Goal: Task Accomplishment & Management: Manage account settings

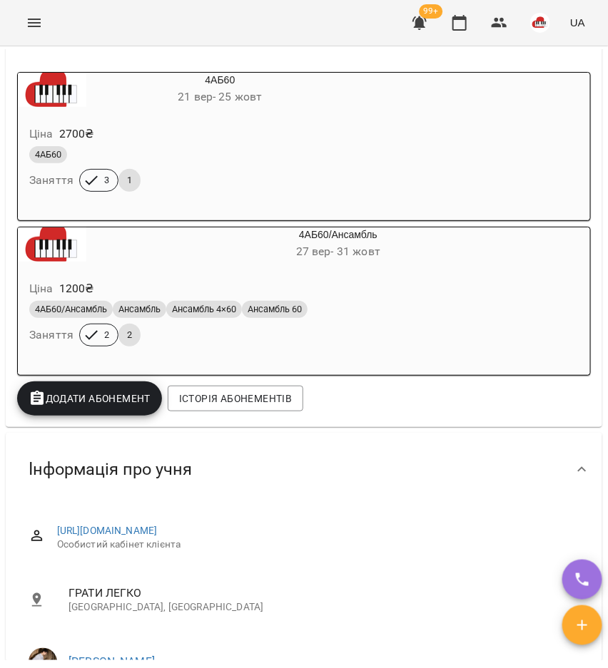
scroll to position [535, 0]
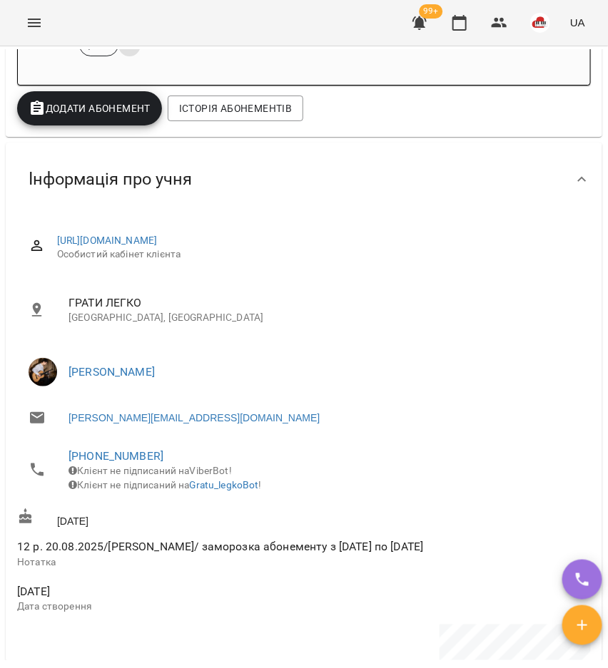
click at [109, 465] on span "+380952816398" at bounding box center [323, 456] width 511 height 17
click at [129, 454] on link "+380952816398" at bounding box center [115, 456] width 95 height 14
click at [176, 512] on img at bounding box center [173, 512] width 21 height 21
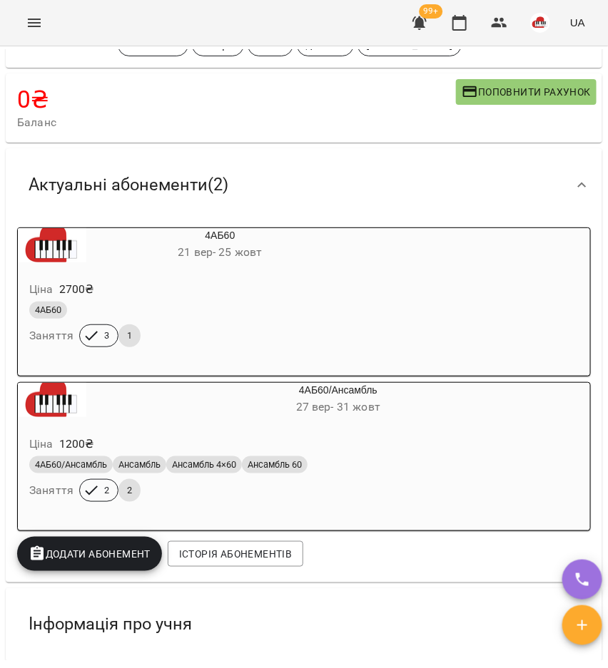
scroll to position [0, 0]
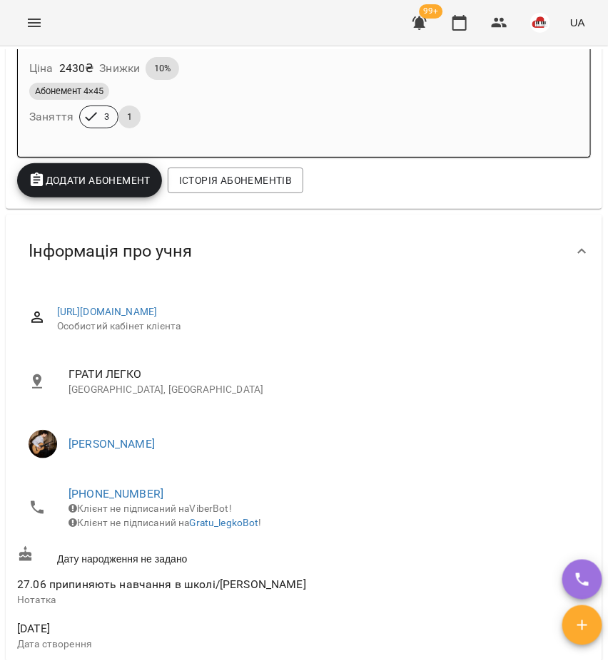
scroll to position [446, 0]
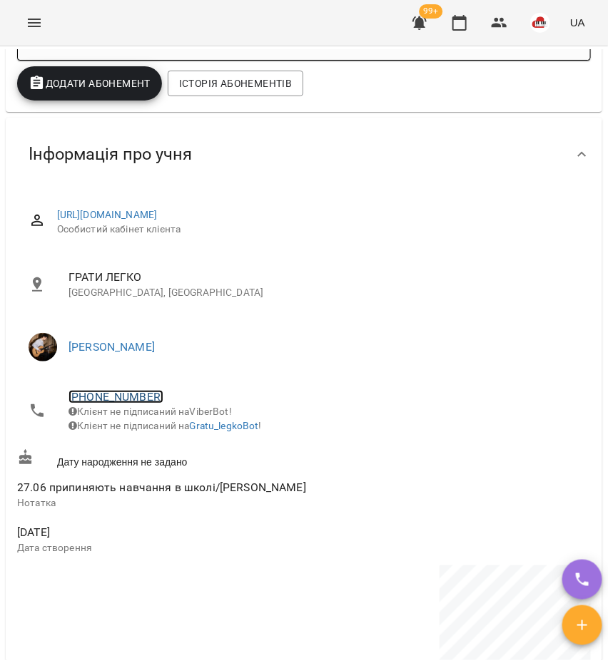
click at [107, 400] on link "+380987107501" at bounding box center [115, 397] width 95 height 14
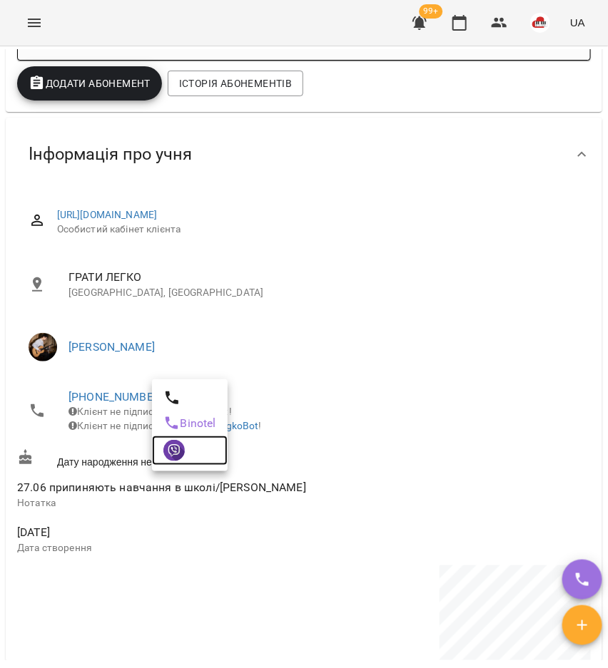
click at [178, 457] on img at bounding box center [173, 450] width 21 height 21
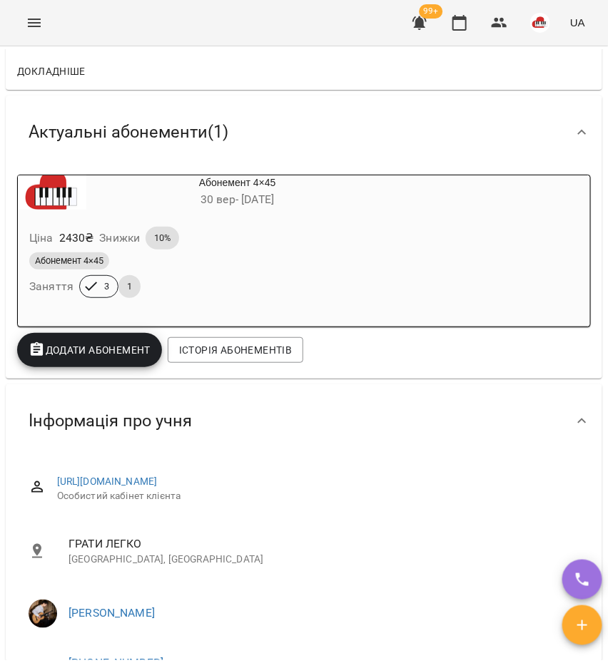
scroll to position [0, 0]
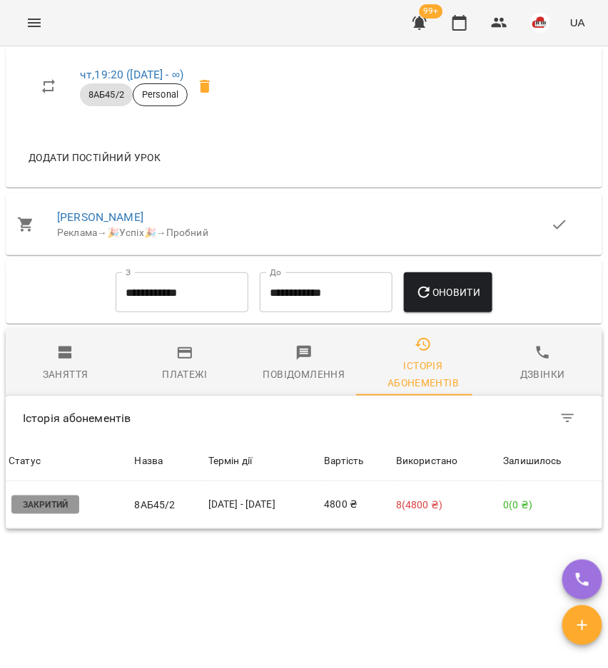
scroll to position [1222, 0]
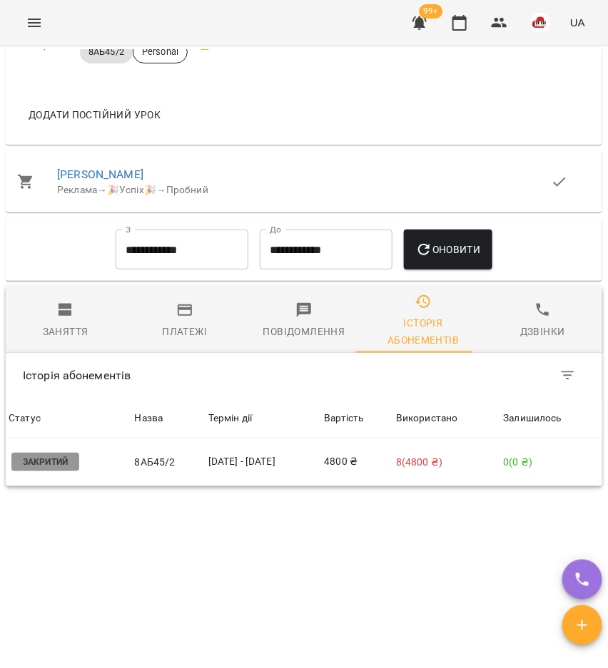
drag, startPoint x: 39, startPoint y: 327, endPoint x: 85, endPoint y: 314, distance: 47.4
click at [39, 327] on span "Заняття" at bounding box center [65, 321] width 102 height 39
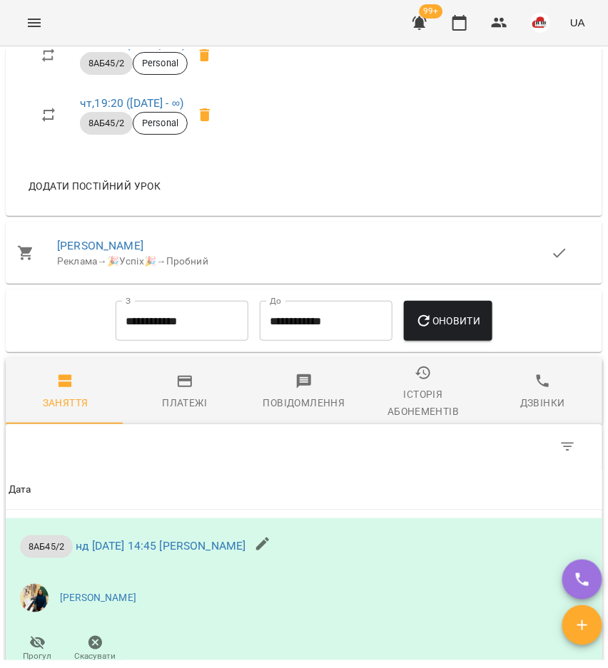
scroll to position [1070, 0]
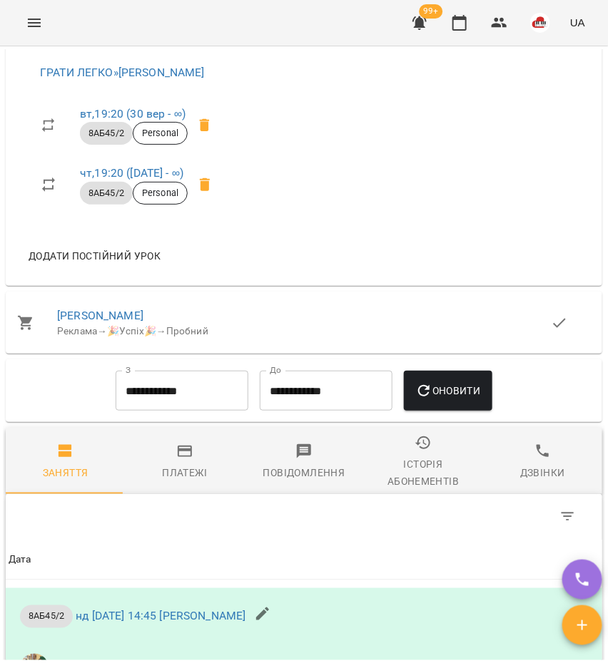
click at [397, 482] on div "Історія абонементів" at bounding box center [423, 473] width 102 height 34
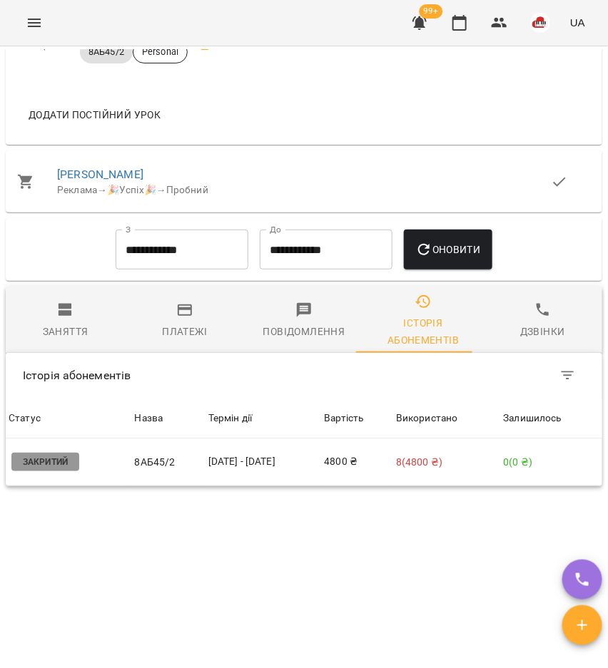
scroll to position [1222, 0]
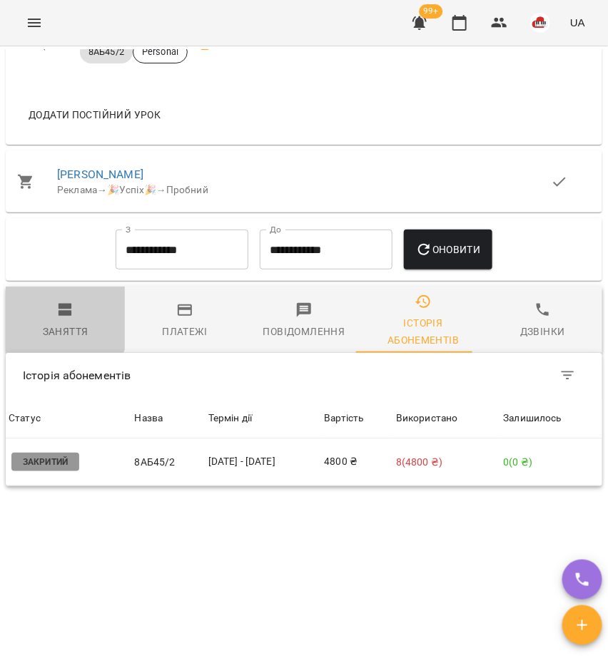
click at [54, 318] on span "Заняття" at bounding box center [65, 321] width 102 height 39
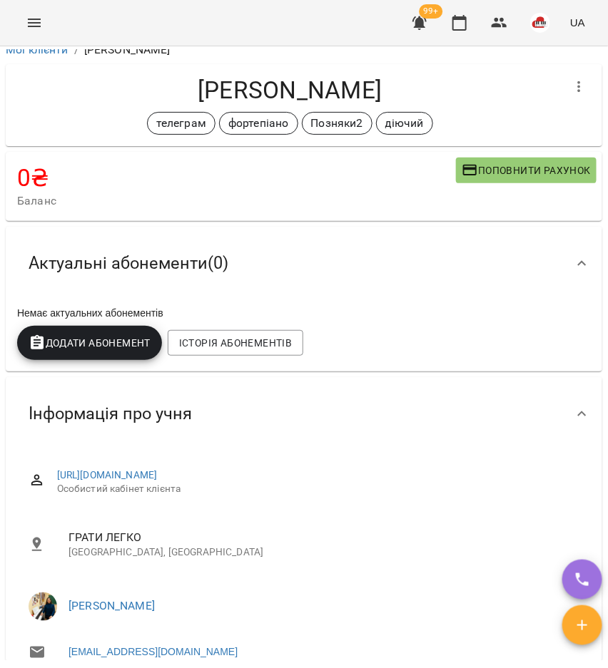
scroll to position [0, 0]
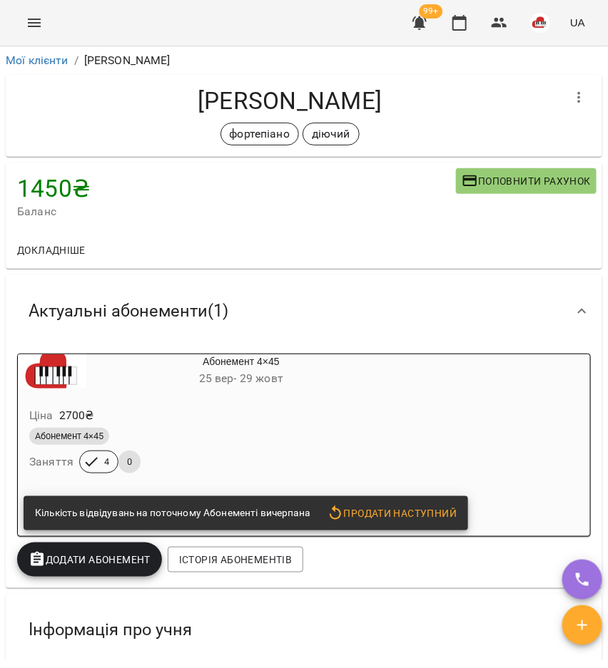
scroll to position [357, 0]
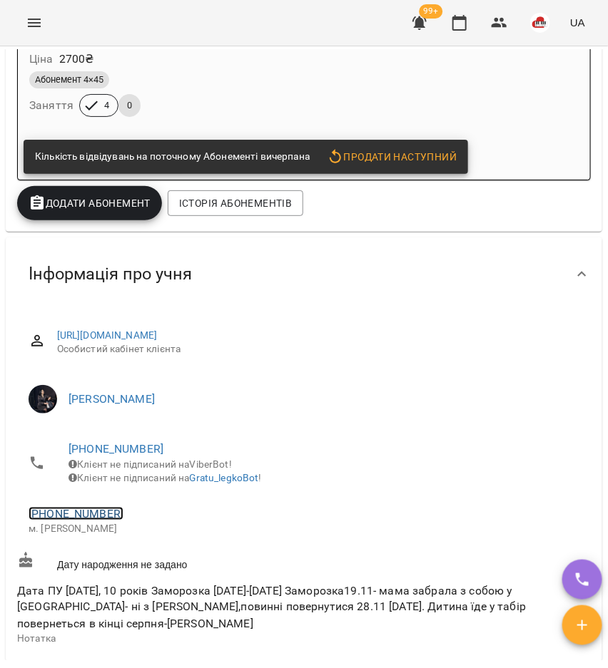
click at [87, 521] on link "+380503973972" at bounding box center [76, 514] width 95 height 14
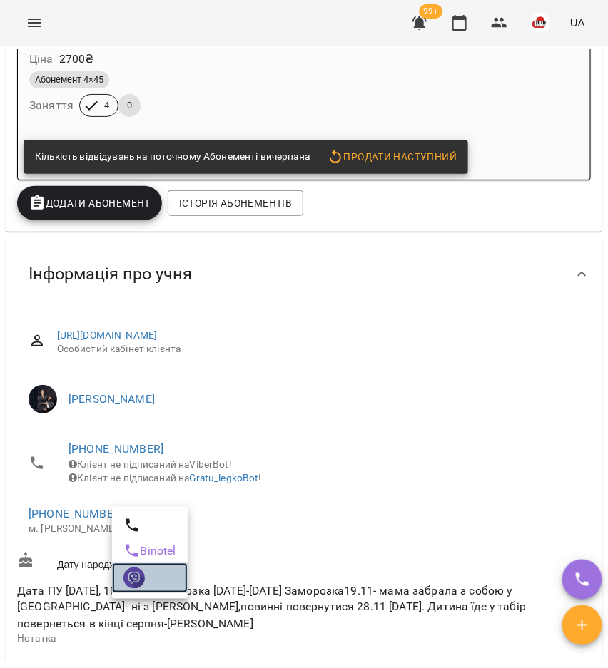
click at [128, 574] on img at bounding box center [133, 578] width 21 height 21
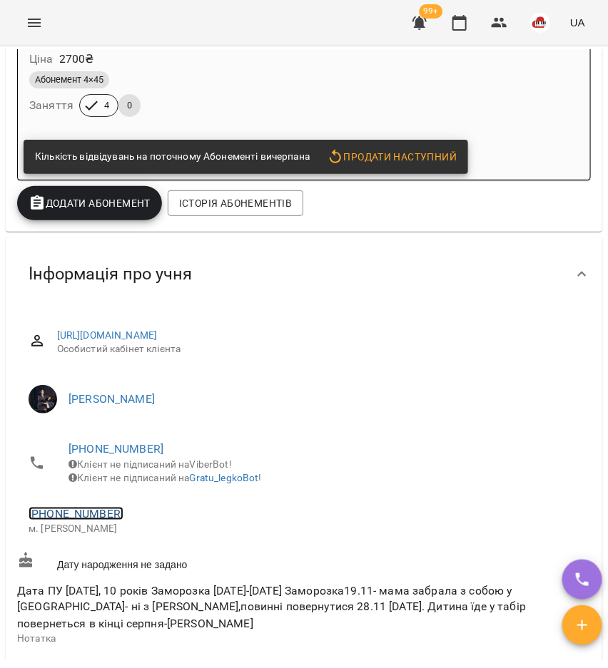
scroll to position [0, 0]
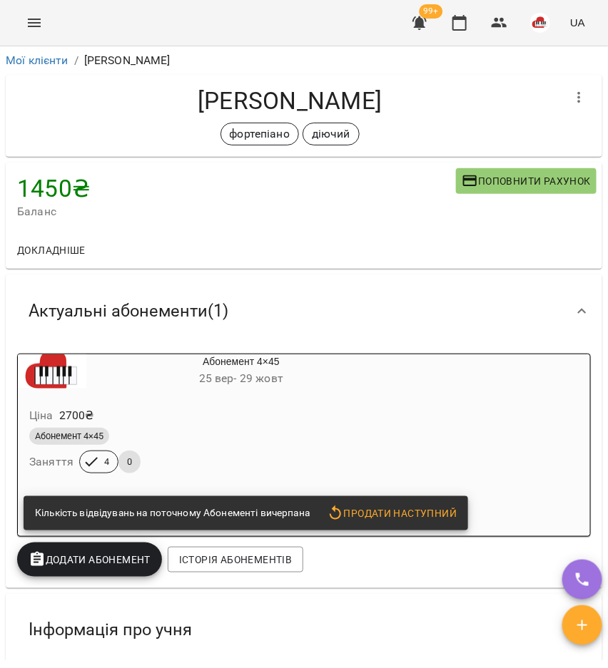
click at [129, 427] on div "Абонемент 4×45" at bounding box center [206, 436] width 361 height 23
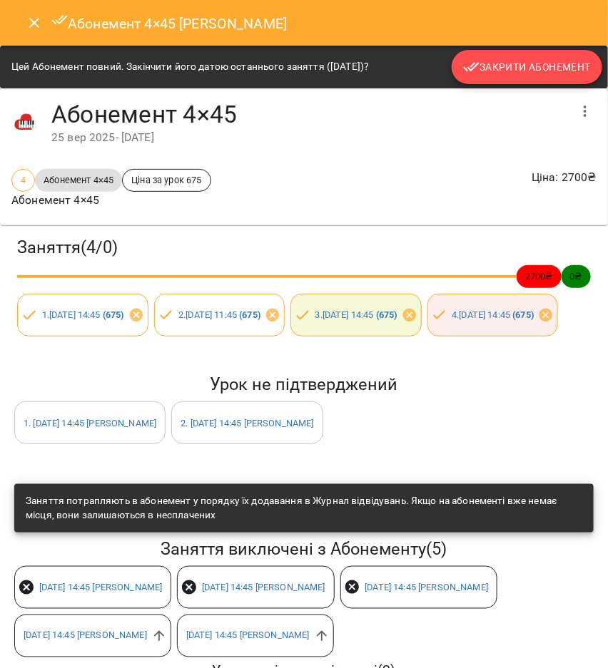
click at [518, 81] on button "Закрити Абонемент" at bounding box center [527, 67] width 151 height 34
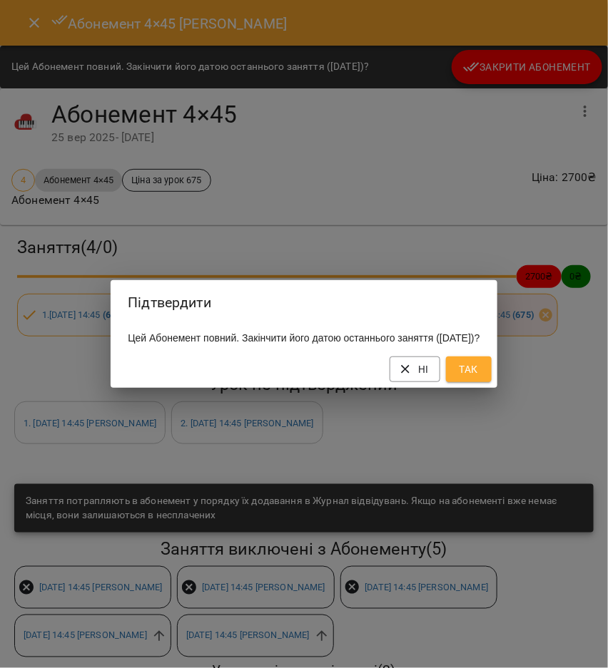
click at [480, 378] on span "Так" at bounding box center [468, 369] width 23 height 17
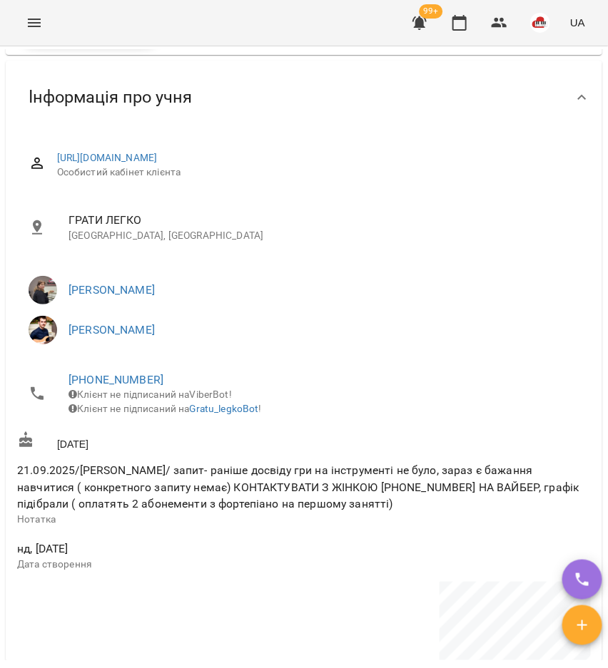
scroll to position [624, 0]
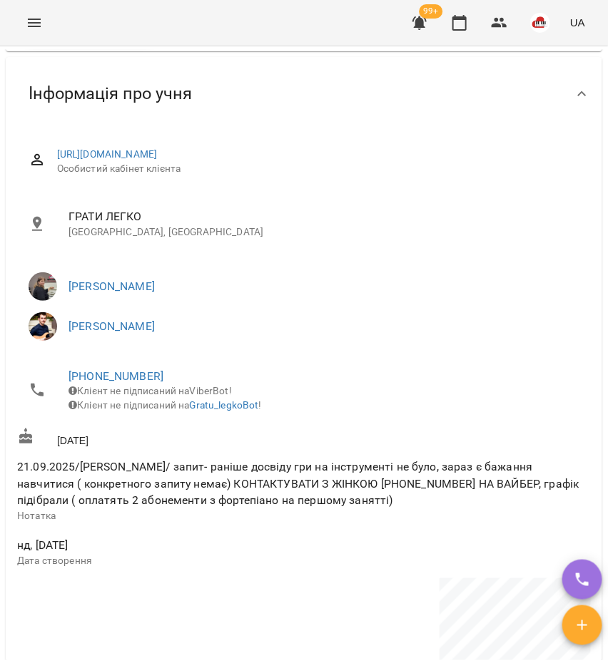
click at [132, 367] on li "[PHONE_NUMBER] Клієнт не підписаний на ViberBot! Клієнт не підписаний на Gratu_…" at bounding box center [304, 390] width 574 height 65
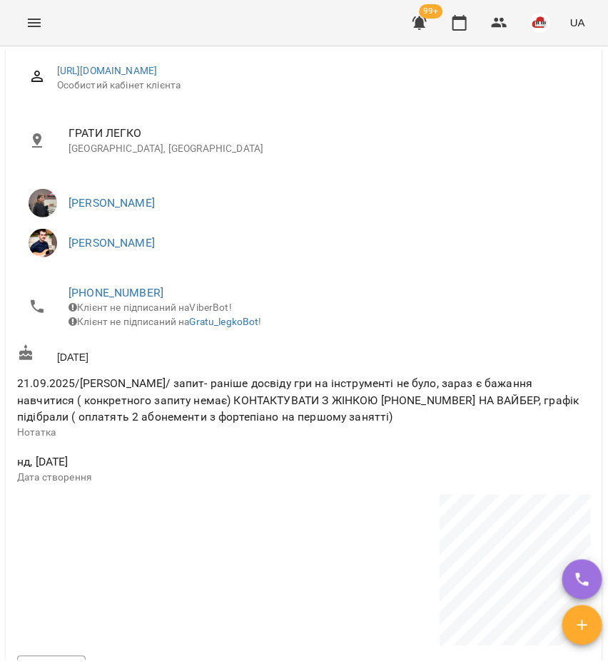
scroll to position [713, 0]
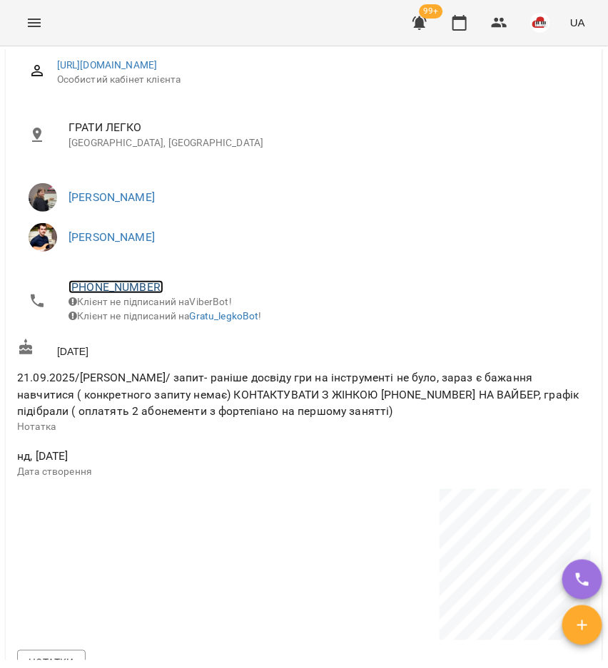
click at [113, 290] on link "[PHONE_NUMBER]" at bounding box center [115, 287] width 95 height 14
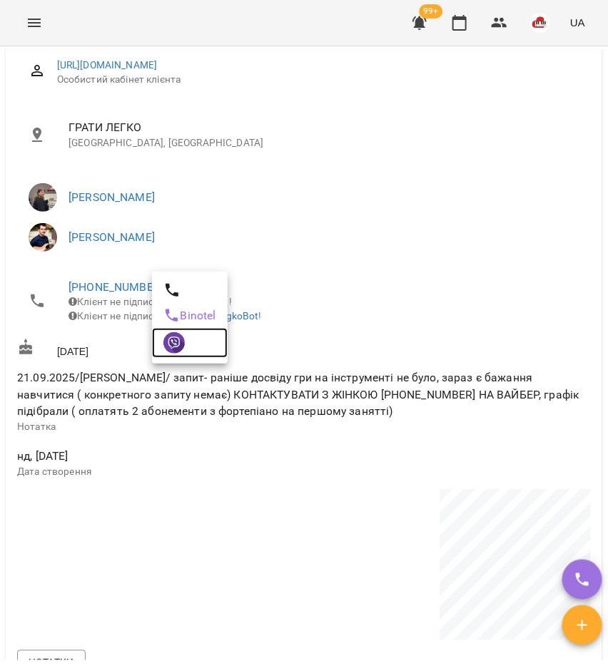
click at [159, 346] on link at bounding box center [190, 343] width 76 height 30
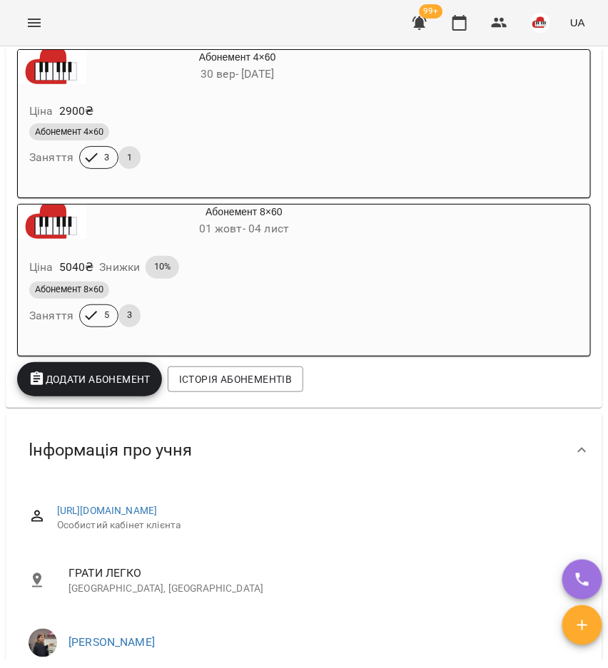
scroll to position [0, 0]
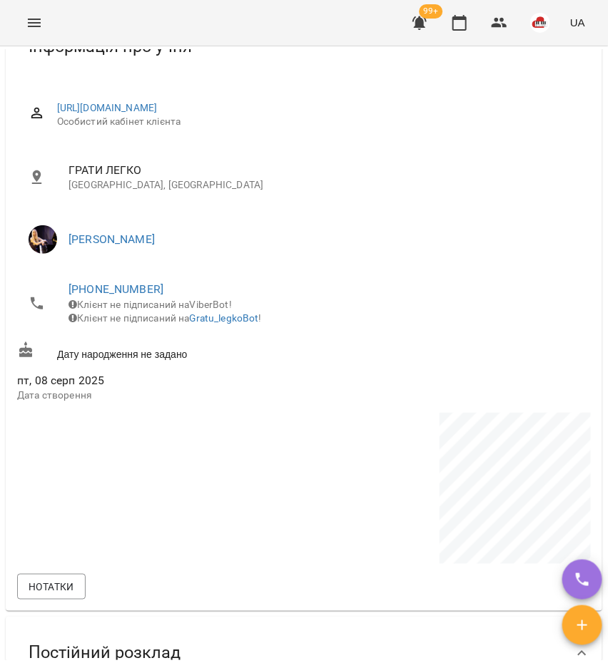
scroll to position [535, 0]
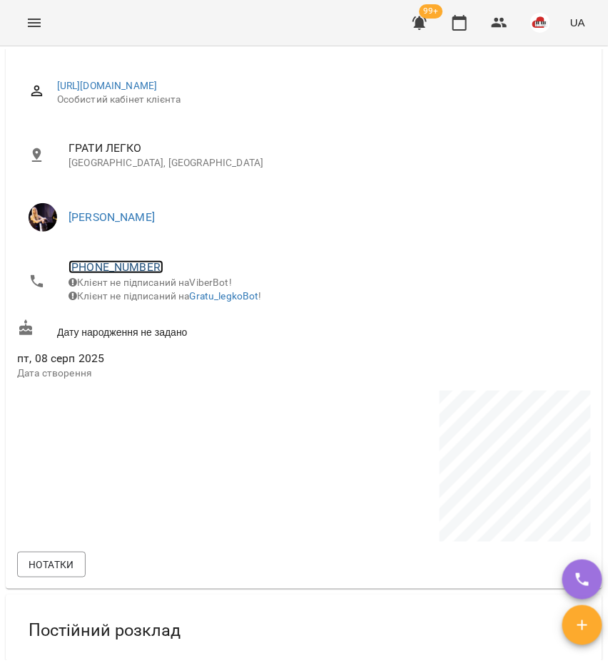
click at [114, 274] on link "+380931114791" at bounding box center [115, 267] width 95 height 14
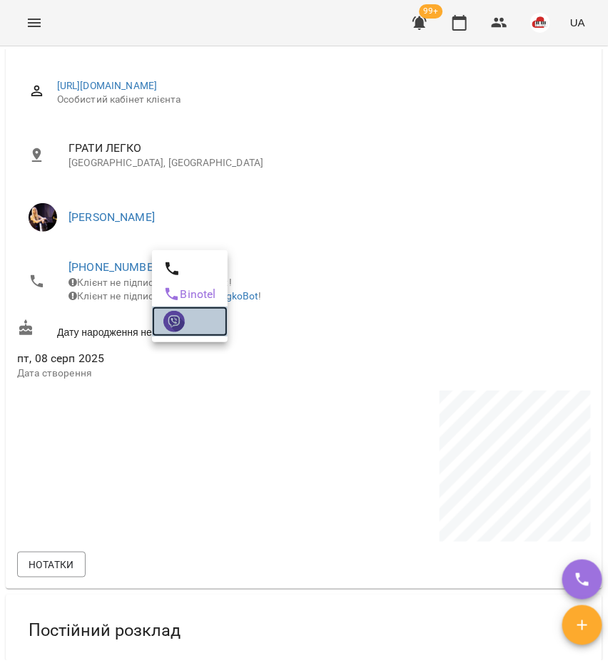
click at [169, 331] on img at bounding box center [173, 321] width 21 height 21
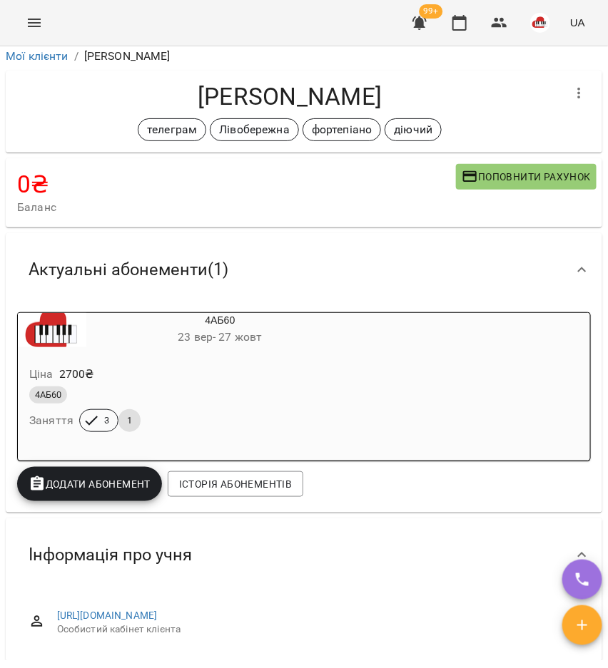
scroll to position [0, 0]
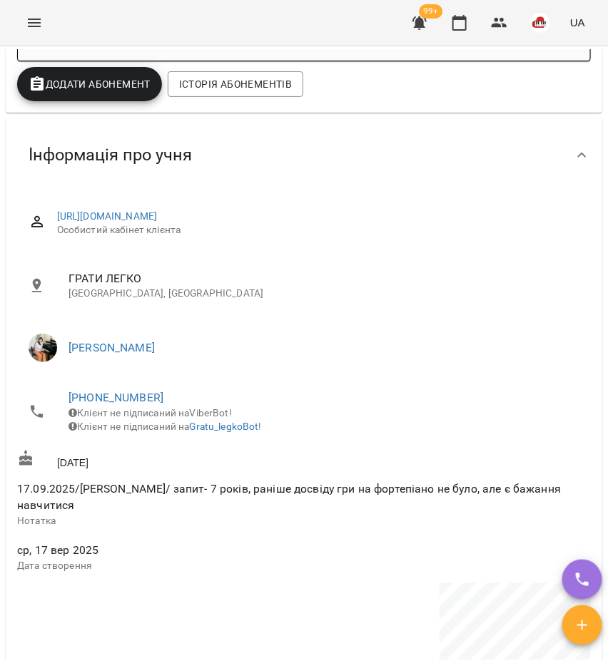
scroll to position [446, 0]
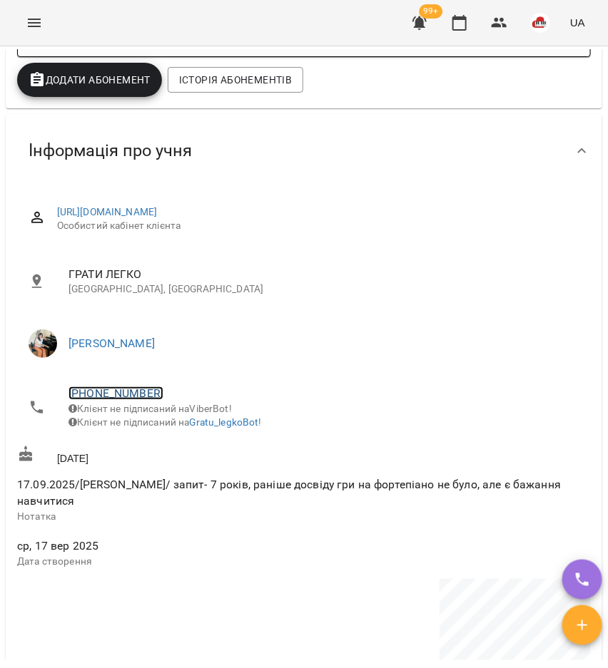
click at [126, 395] on link "+380674095670" at bounding box center [115, 394] width 95 height 14
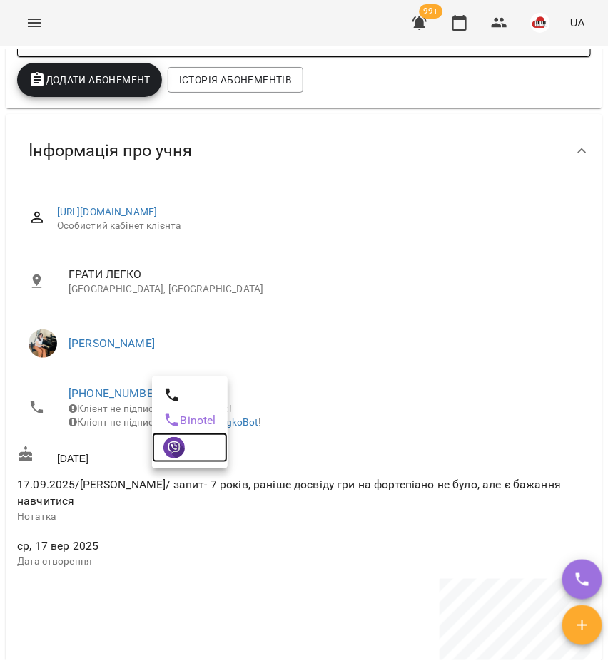
click at [168, 447] on img at bounding box center [173, 447] width 21 height 21
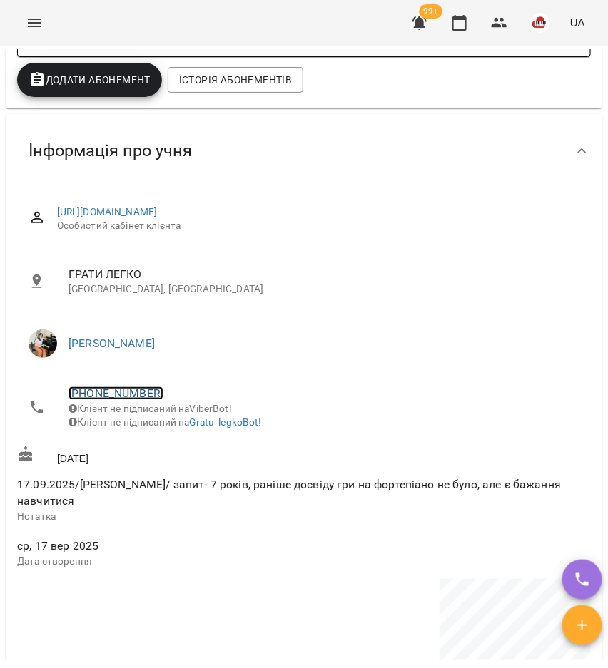
scroll to position [0, 0]
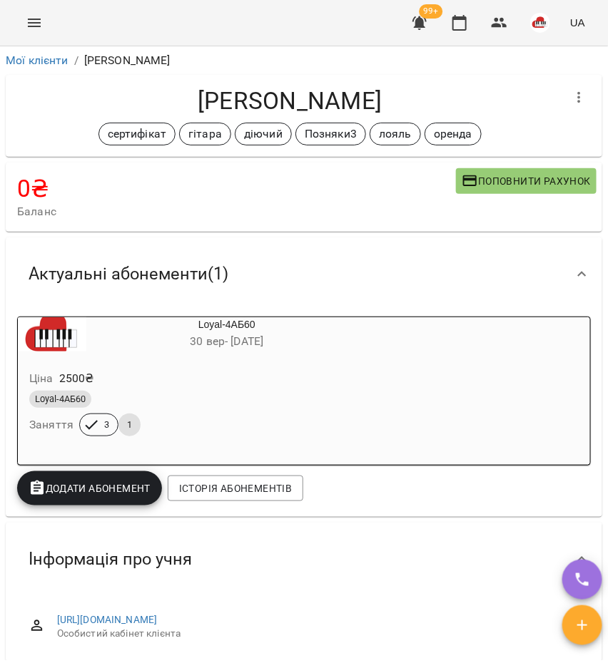
scroll to position [446, 0]
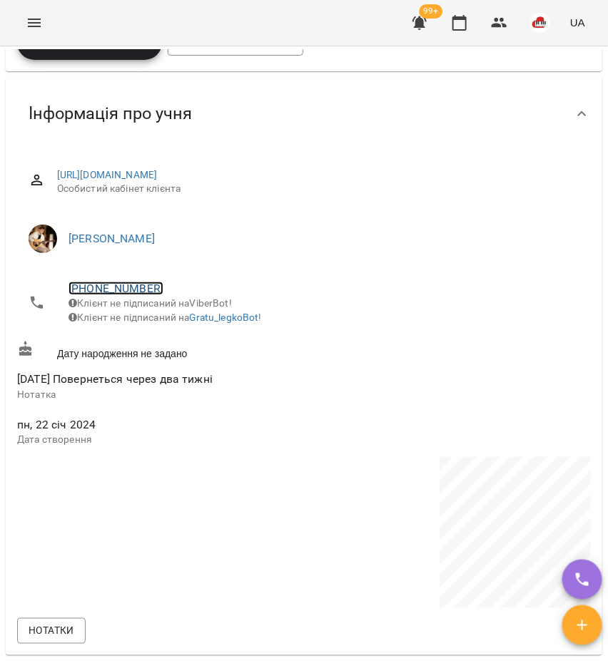
click at [132, 291] on link "[PHONE_NUMBER]" at bounding box center [115, 289] width 95 height 14
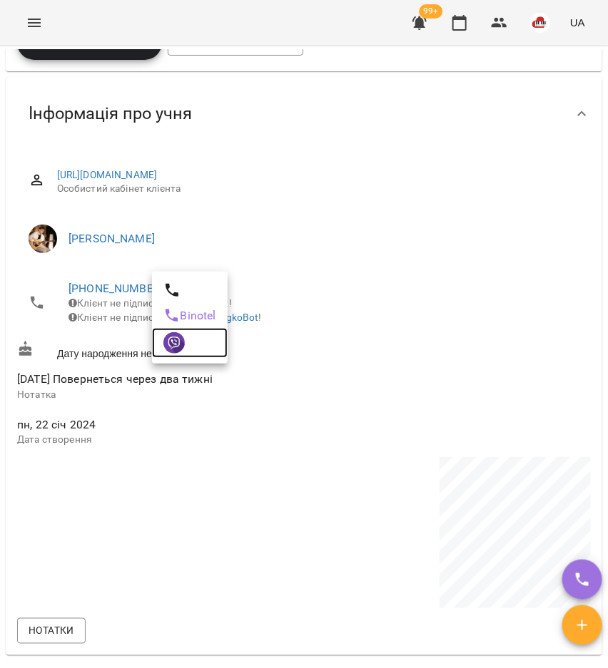
click at [178, 354] on link at bounding box center [190, 343] width 76 height 30
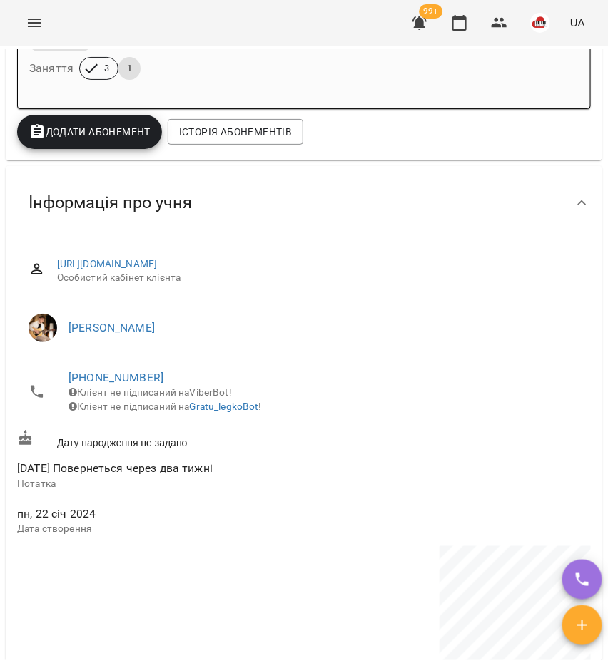
scroll to position [0, 0]
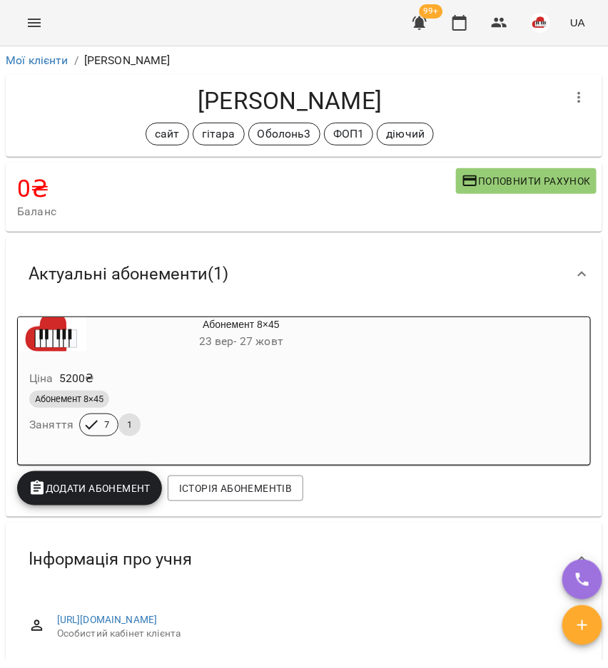
scroll to position [268, 0]
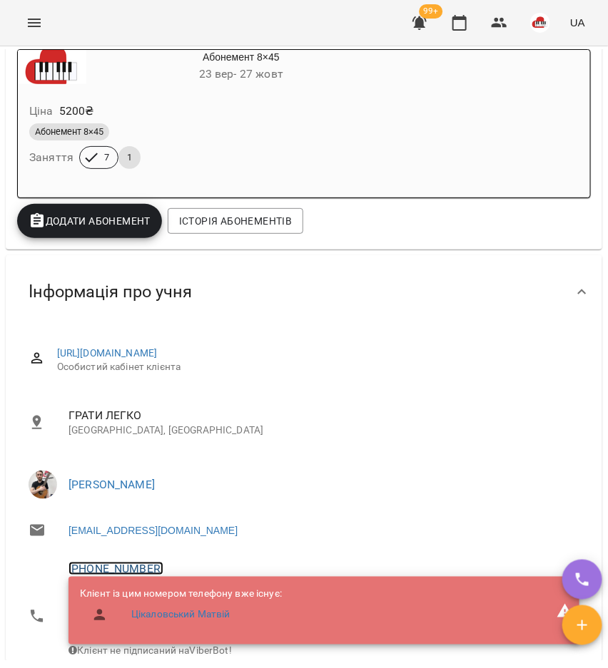
click at [128, 566] on link "[PHONE_NUMBER]" at bounding box center [115, 569] width 95 height 14
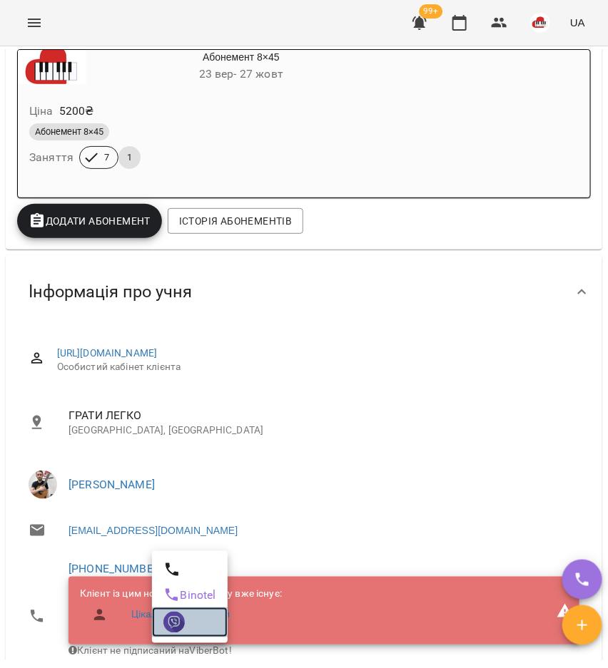
click at [170, 616] on img at bounding box center [173, 622] width 21 height 21
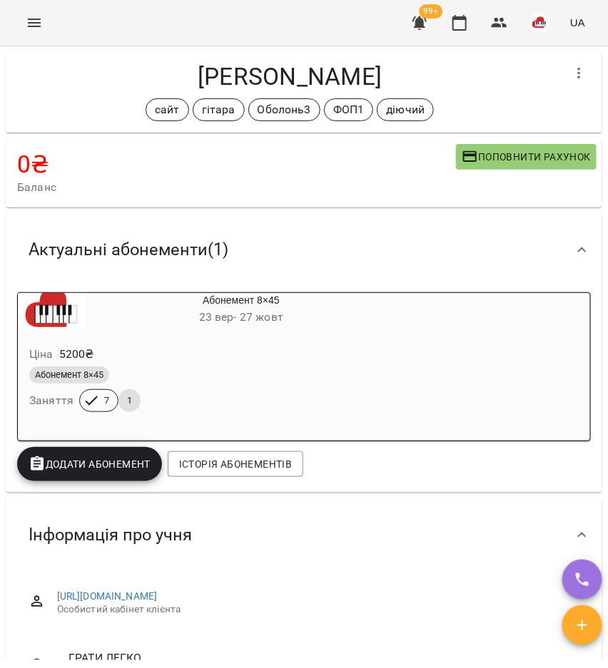
scroll to position [0, 0]
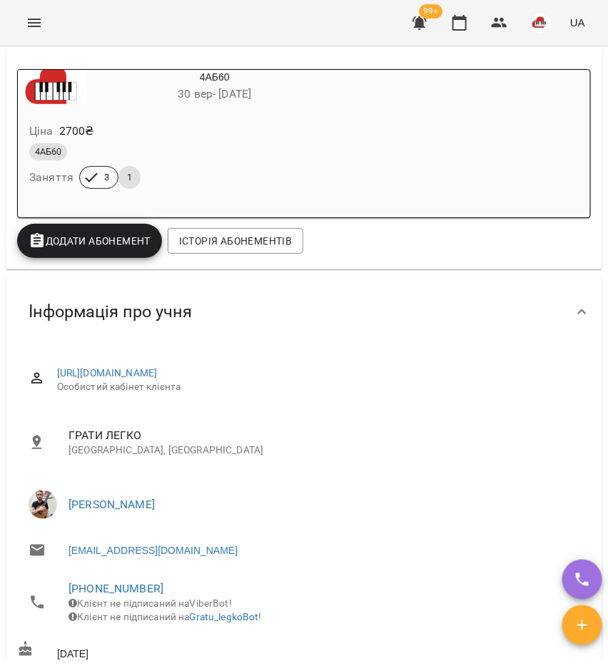
scroll to position [446, 0]
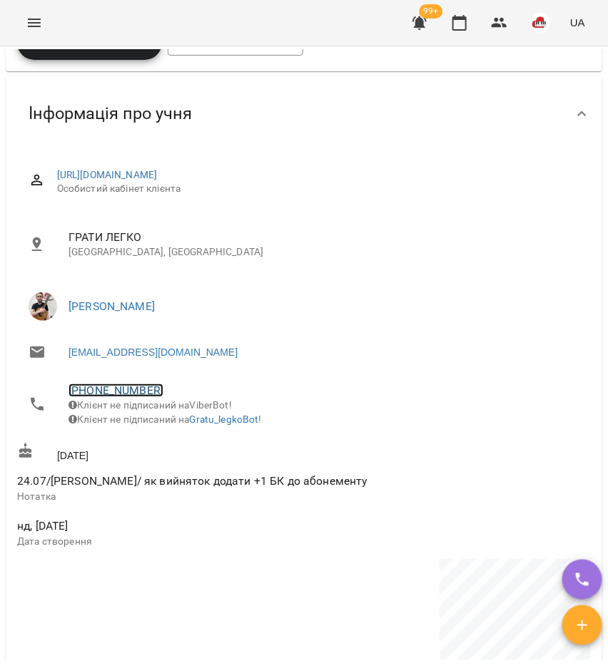
click at [143, 390] on link "+380979156655" at bounding box center [115, 391] width 95 height 14
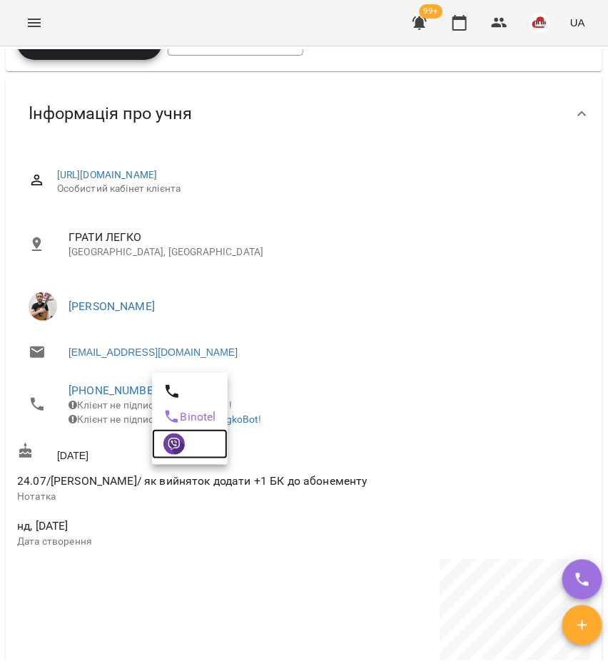
click at [178, 435] on img at bounding box center [173, 444] width 21 height 21
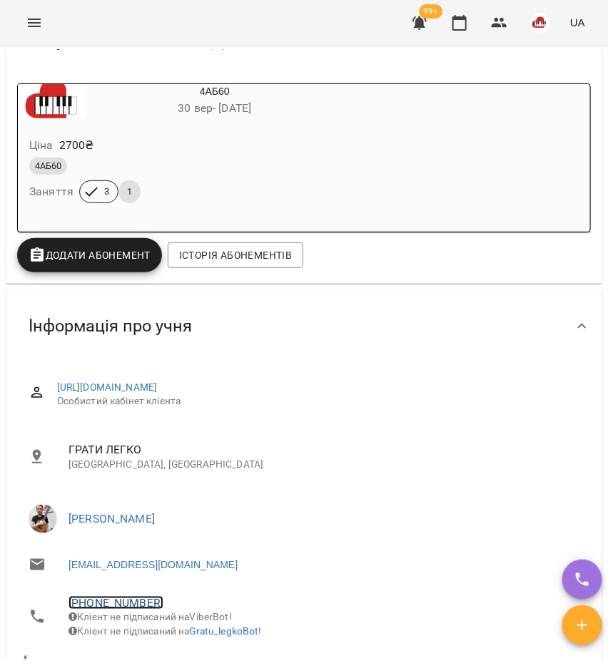
scroll to position [0, 0]
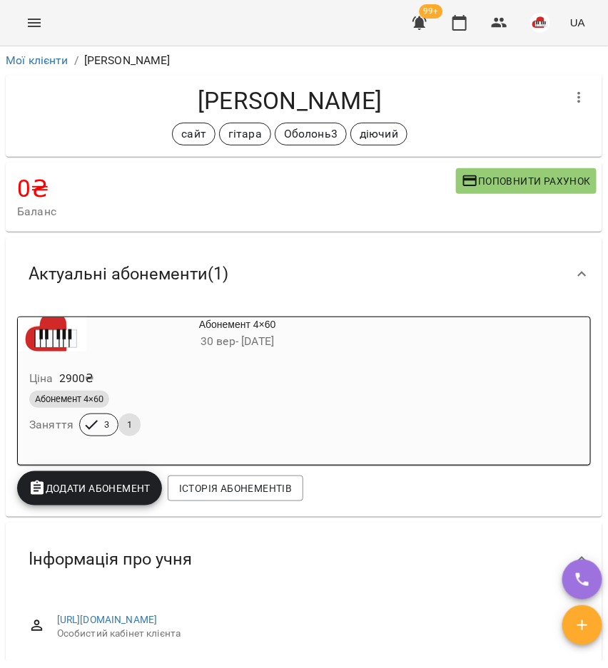
scroll to position [357, 0]
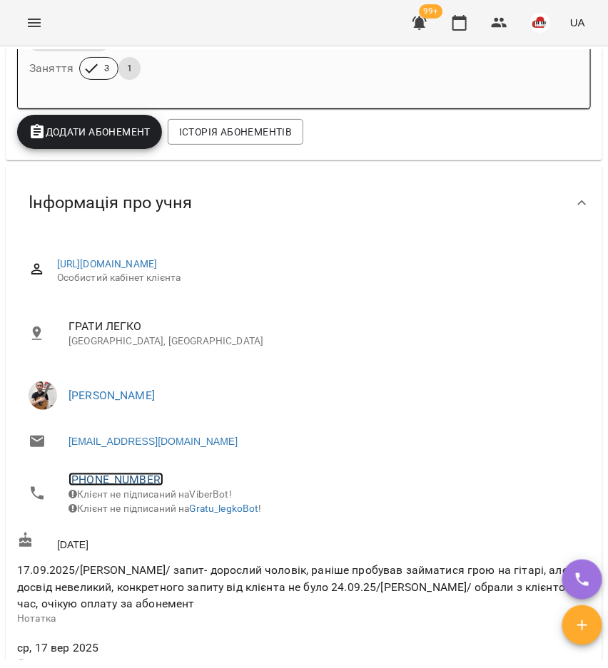
click at [111, 479] on link "+380503309026" at bounding box center [115, 480] width 95 height 14
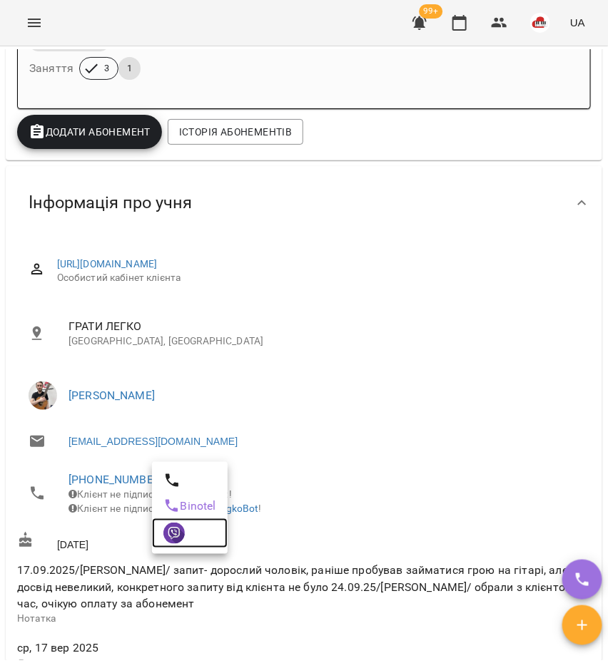
click at [177, 539] on img at bounding box center [173, 533] width 21 height 21
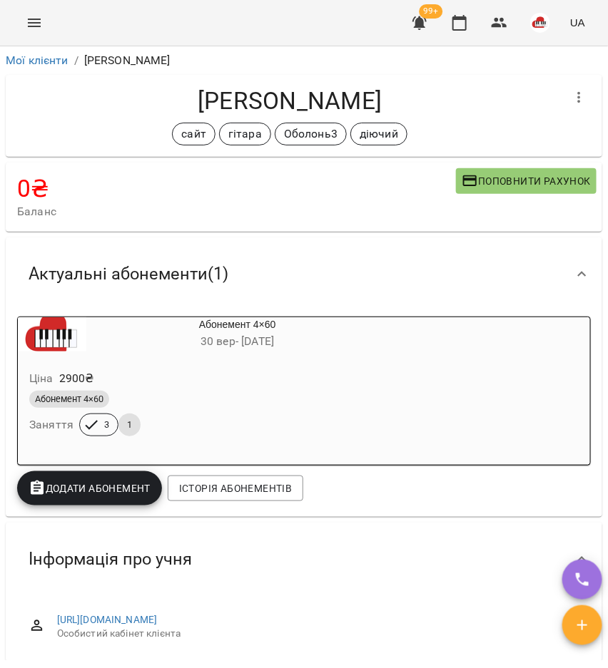
scroll to position [535, 0]
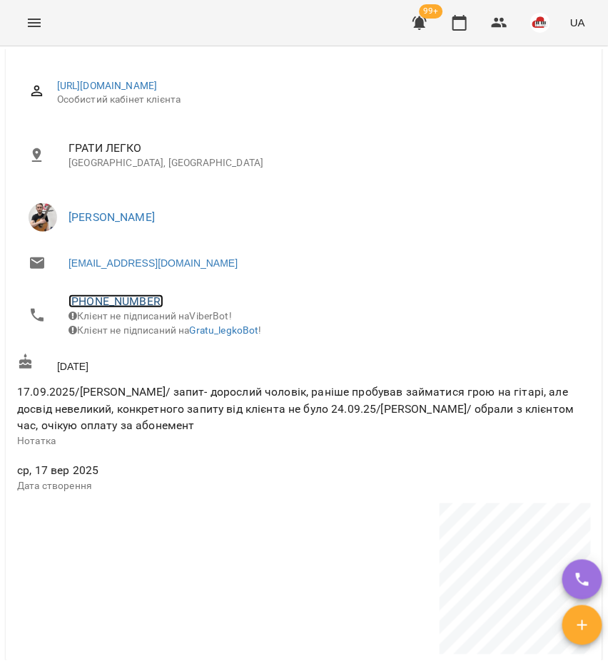
click at [108, 298] on link "+380503309026" at bounding box center [115, 302] width 95 height 14
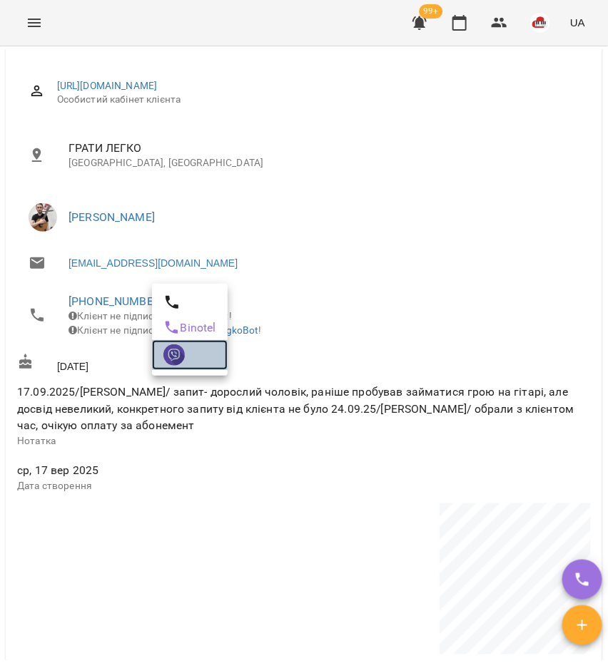
click at [168, 365] on img at bounding box center [173, 355] width 21 height 21
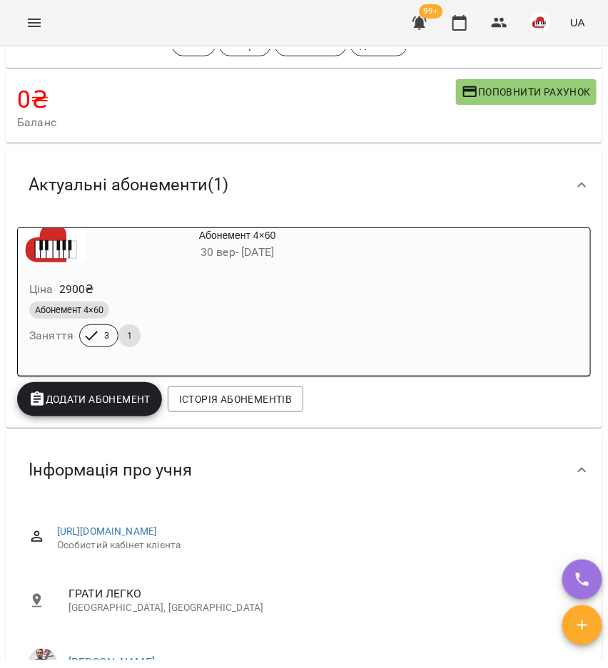
scroll to position [0, 0]
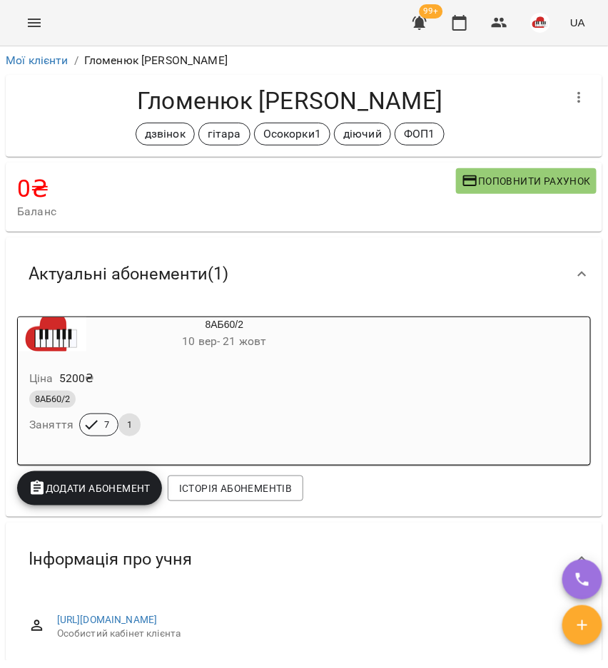
scroll to position [535, 0]
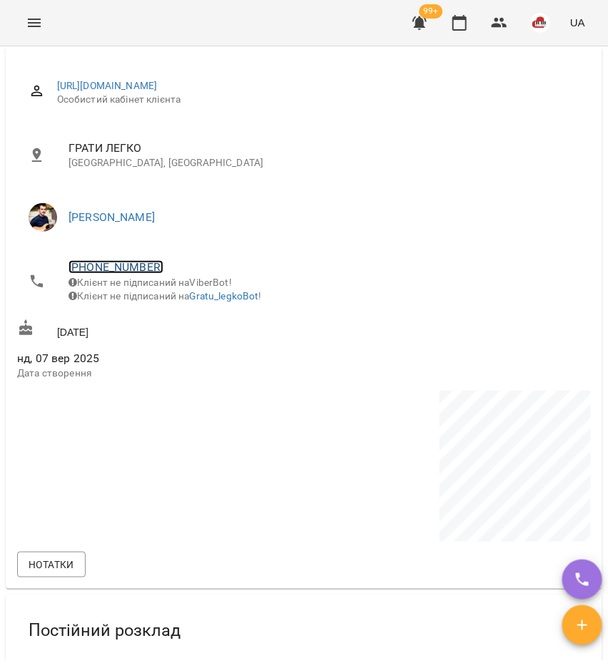
click at [128, 262] on link "+380631070131" at bounding box center [115, 267] width 95 height 14
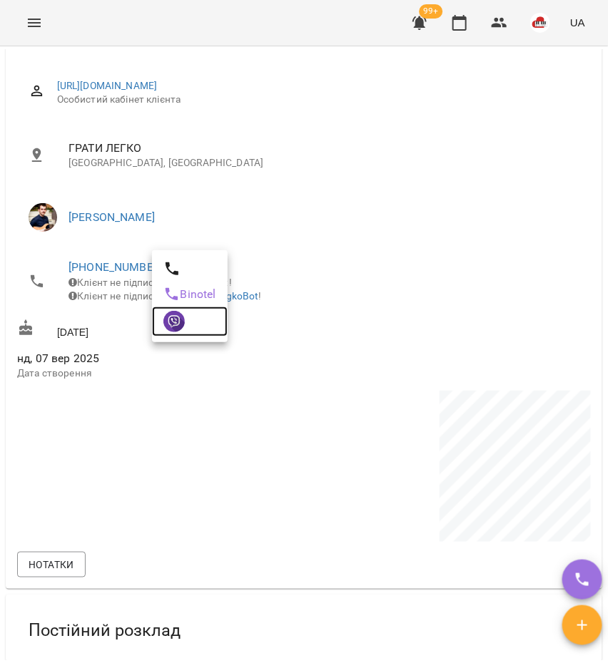
click at [166, 318] on img at bounding box center [173, 321] width 21 height 21
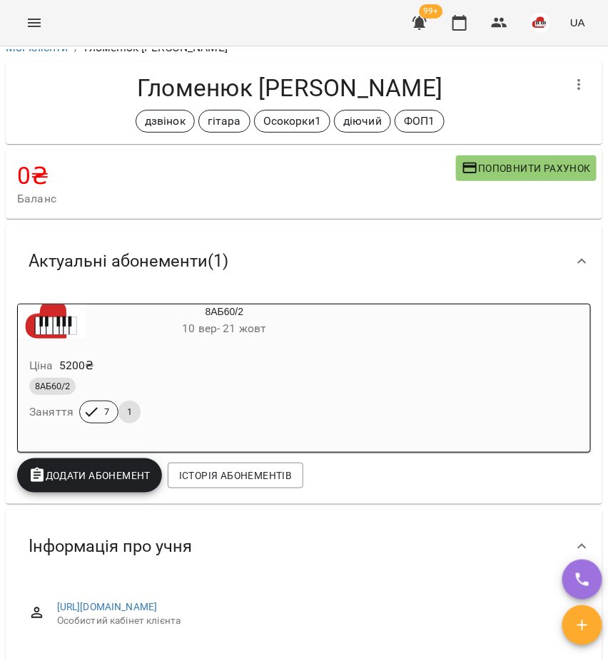
scroll to position [0, 0]
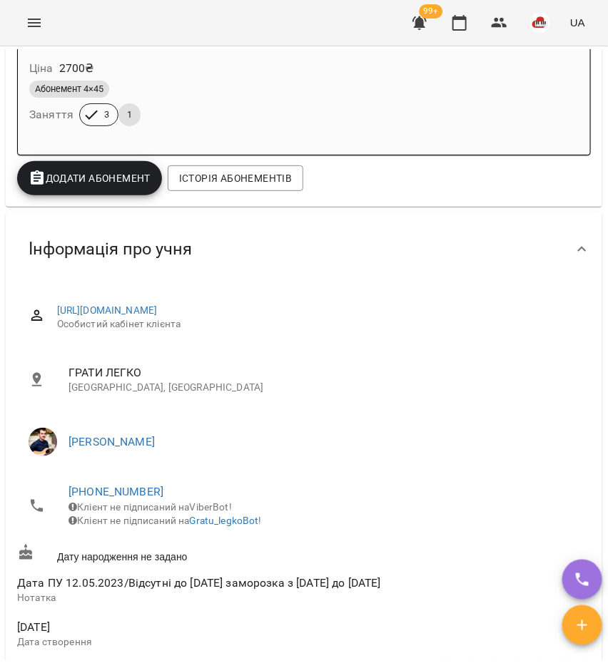
scroll to position [357, 0]
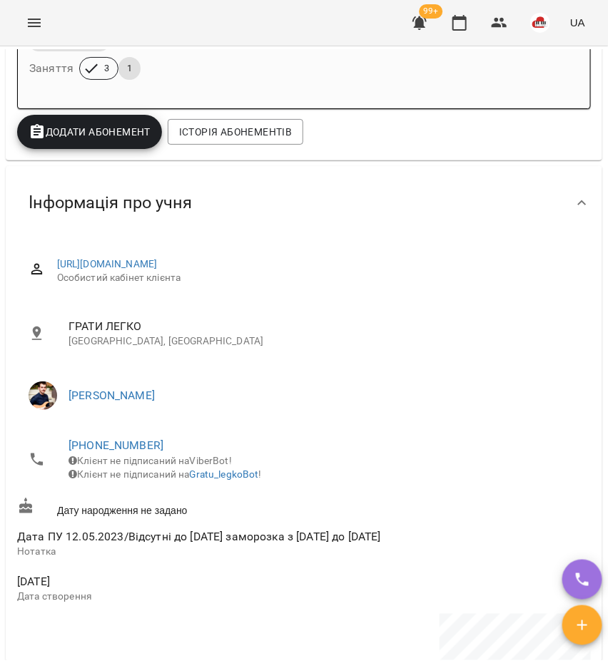
click at [140, 439] on span "[PHONE_NUMBER]" at bounding box center [323, 445] width 511 height 17
click at [140, 449] on link "[PHONE_NUMBER]" at bounding box center [115, 446] width 95 height 14
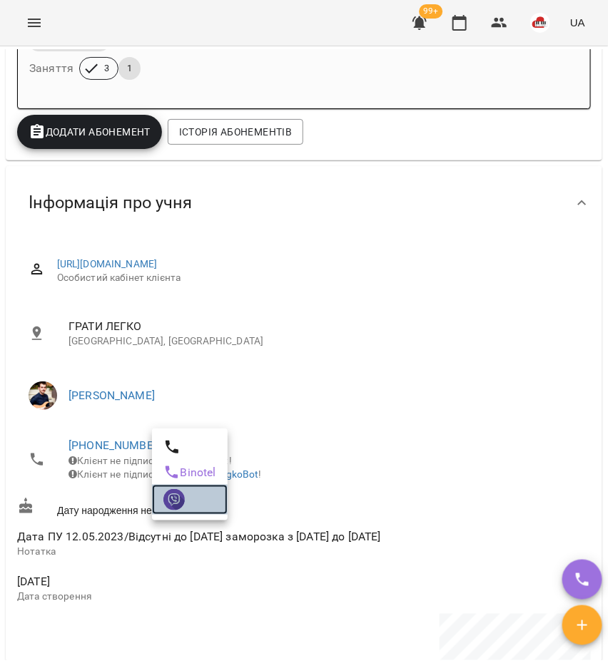
click at [172, 493] on img at bounding box center [173, 499] width 21 height 21
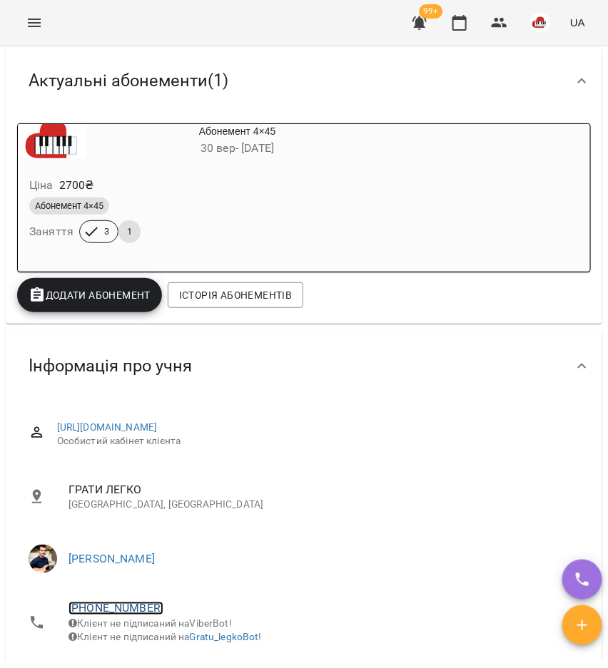
scroll to position [0, 0]
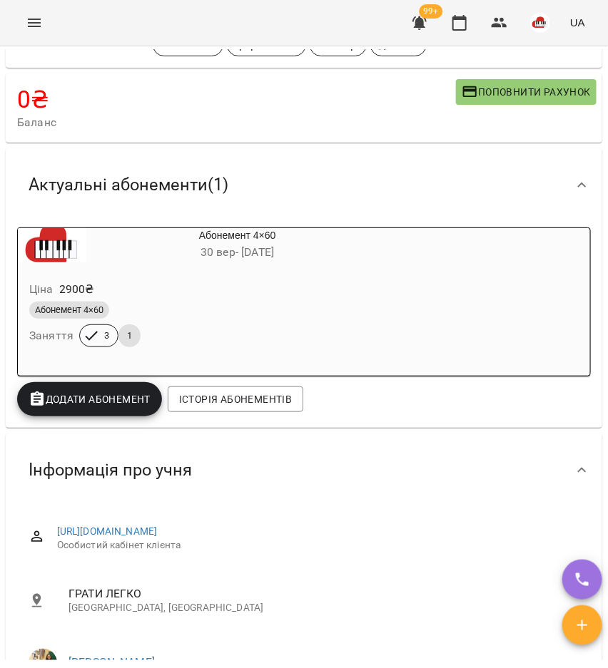
scroll to position [268, 0]
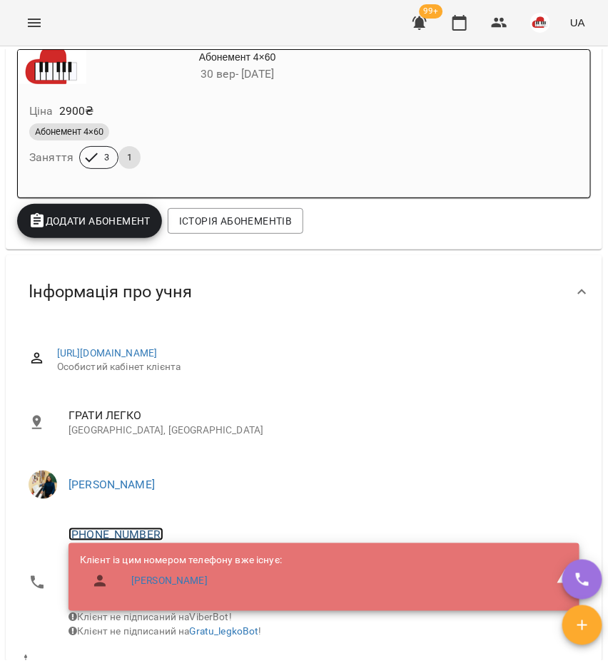
click at [114, 538] on link "+380505655053" at bounding box center [115, 535] width 95 height 14
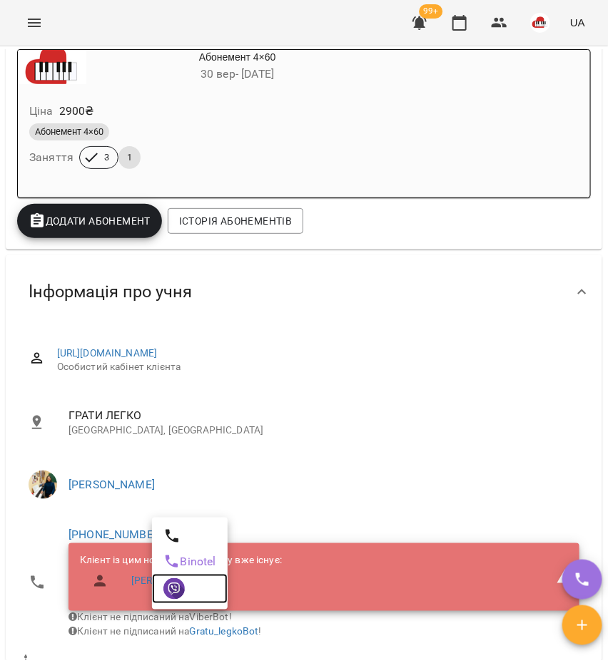
click at [168, 589] on img at bounding box center [173, 589] width 21 height 21
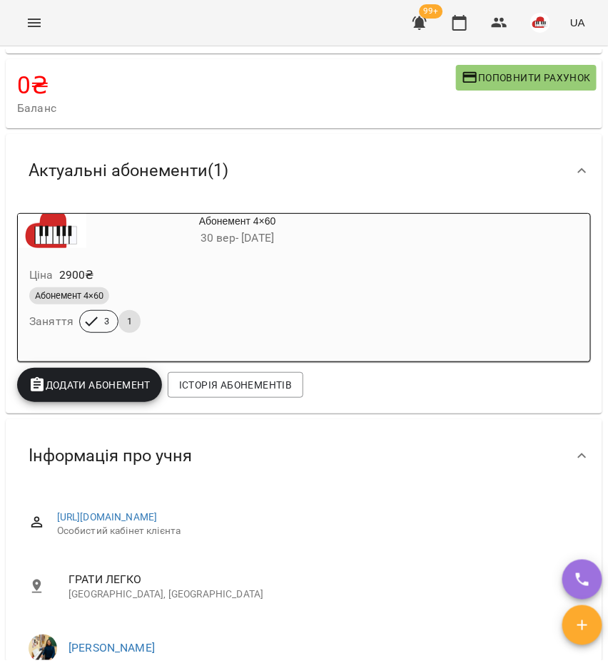
scroll to position [0, 0]
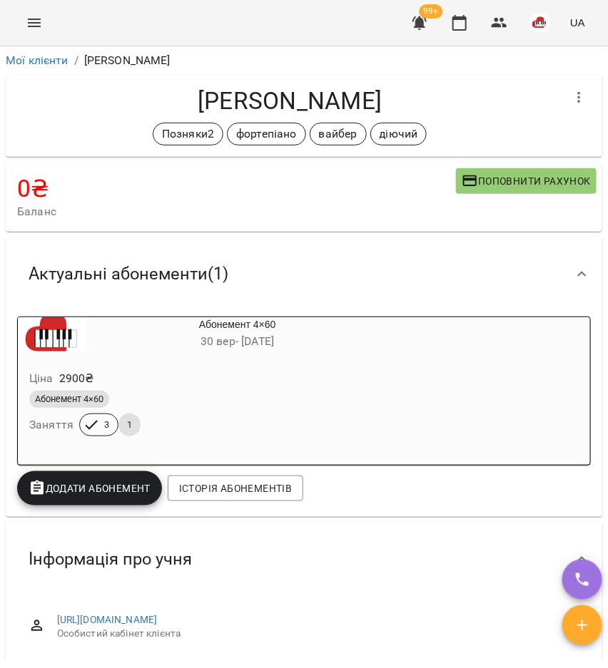
click at [54, 111] on h4 "Марина Цимбал" at bounding box center [289, 100] width 545 height 29
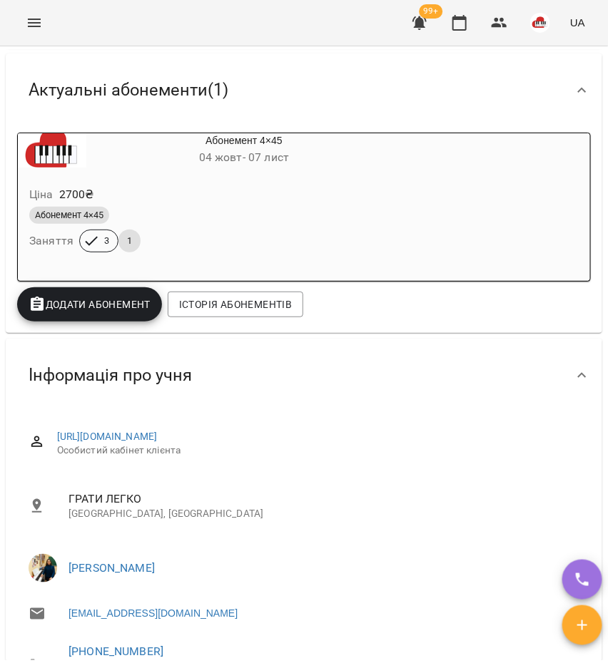
scroll to position [268, 0]
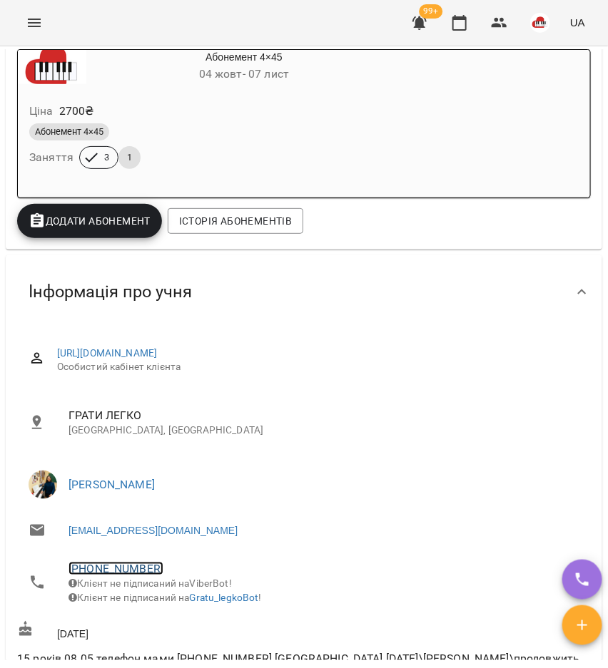
click at [132, 568] on link "+380955277503" at bounding box center [115, 569] width 95 height 14
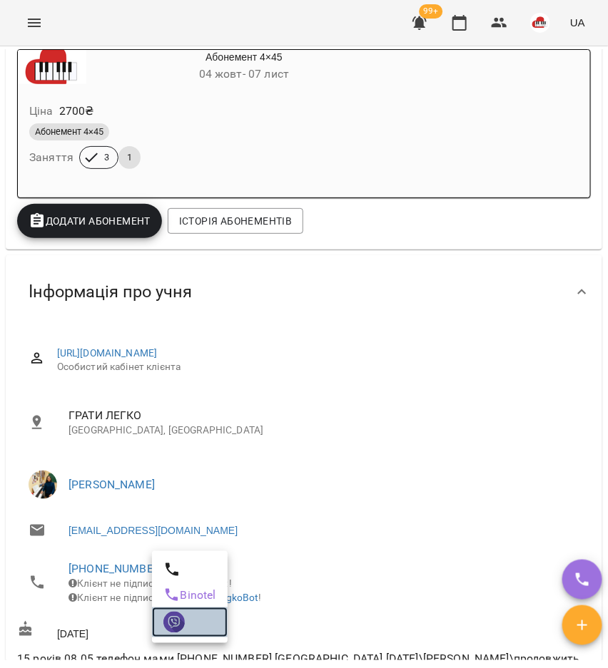
click at [178, 619] on img at bounding box center [173, 622] width 21 height 21
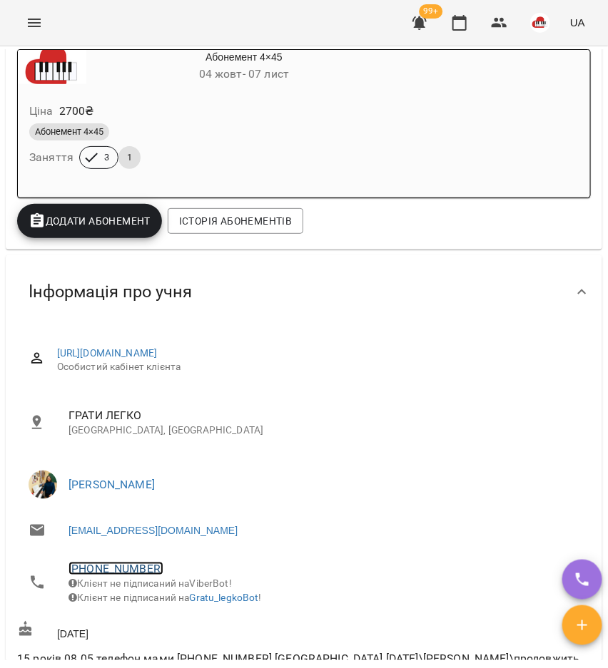
scroll to position [0, 0]
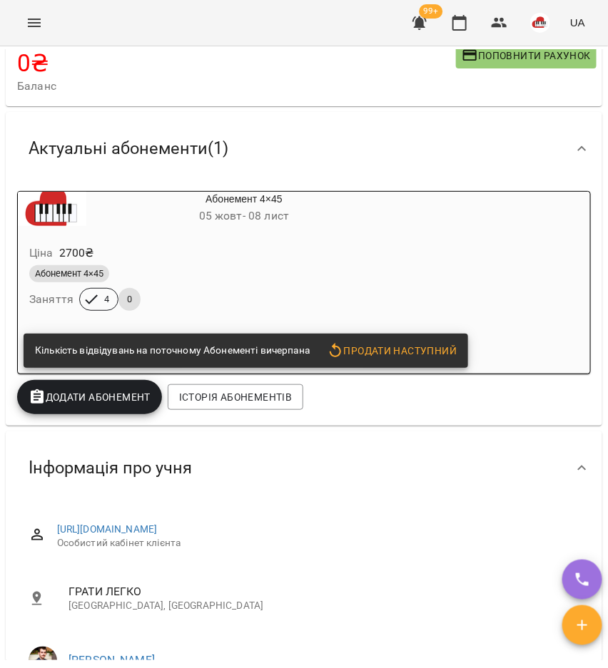
scroll to position [268, 0]
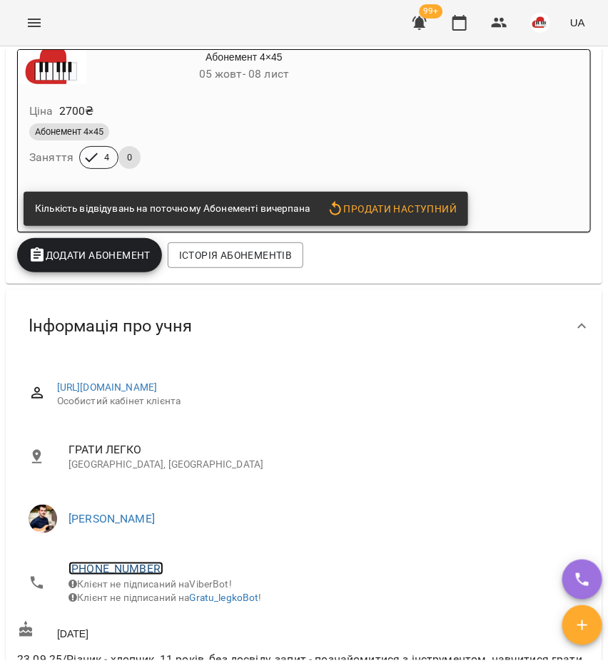
click at [111, 569] on link "+380665533262" at bounding box center [115, 569] width 95 height 14
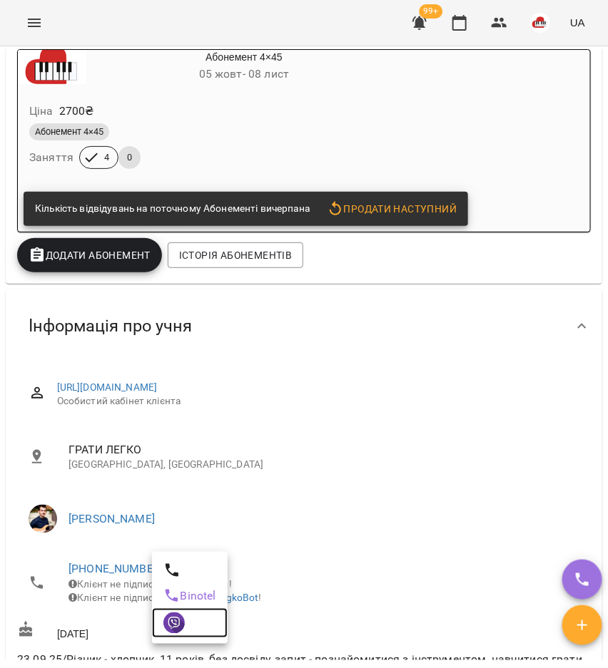
click at [164, 618] on img at bounding box center [173, 623] width 21 height 21
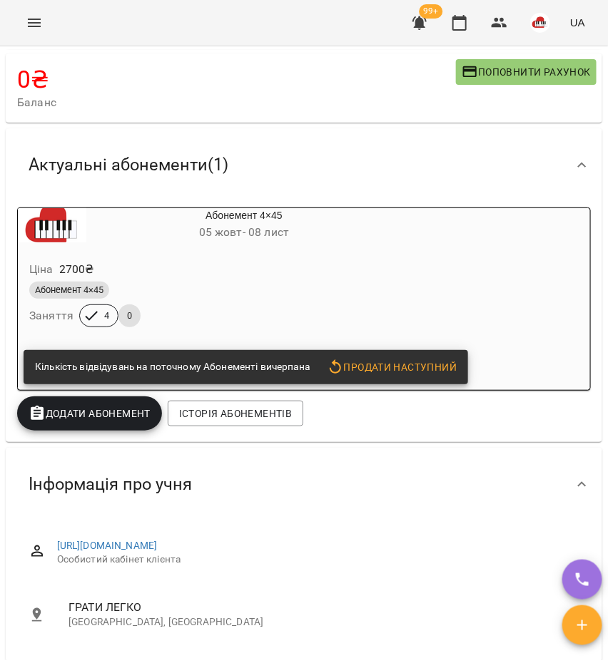
scroll to position [0, 0]
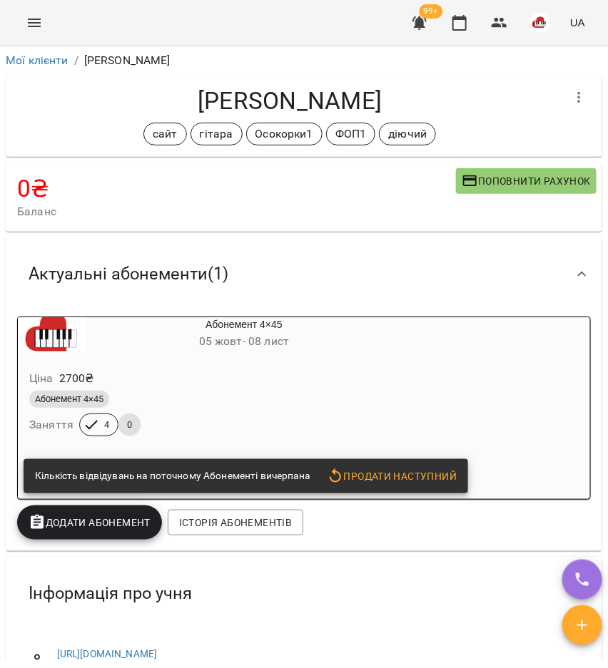
click at [234, 343] on span "05 жовт - 08 лист" at bounding box center [244, 342] width 90 height 14
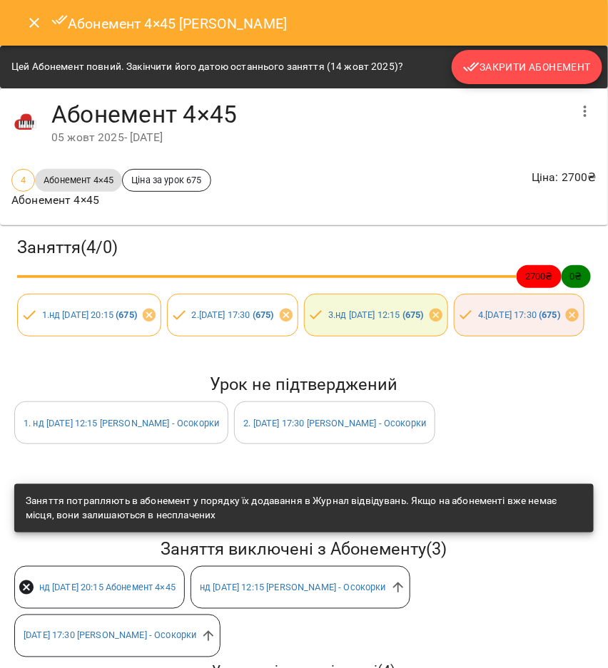
click at [507, 71] on span "Закрити Абонемент" at bounding box center [527, 67] width 128 height 17
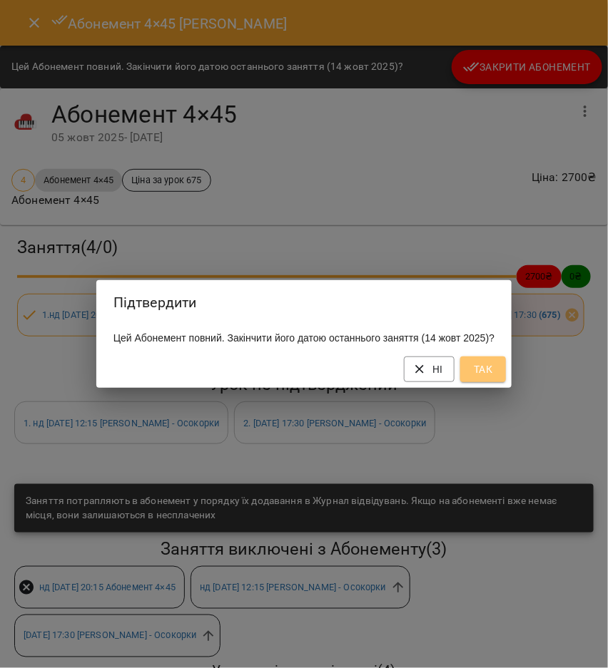
click at [505, 378] on button "Так" at bounding box center [483, 370] width 46 height 26
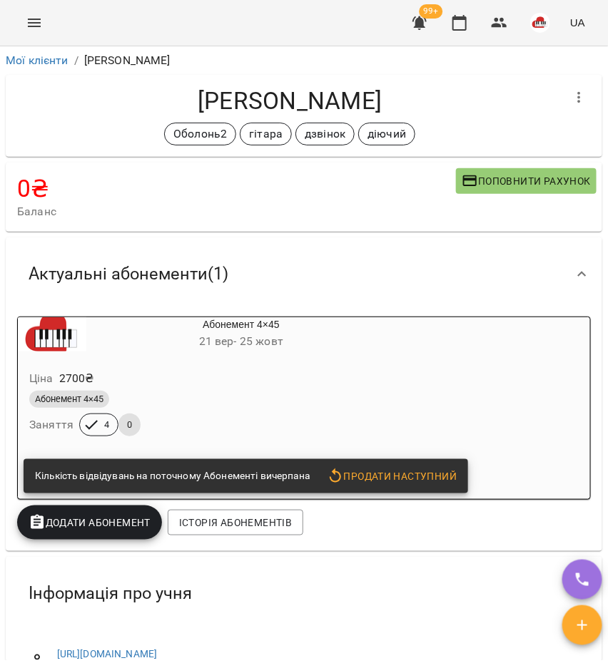
scroll to position [357, 0]
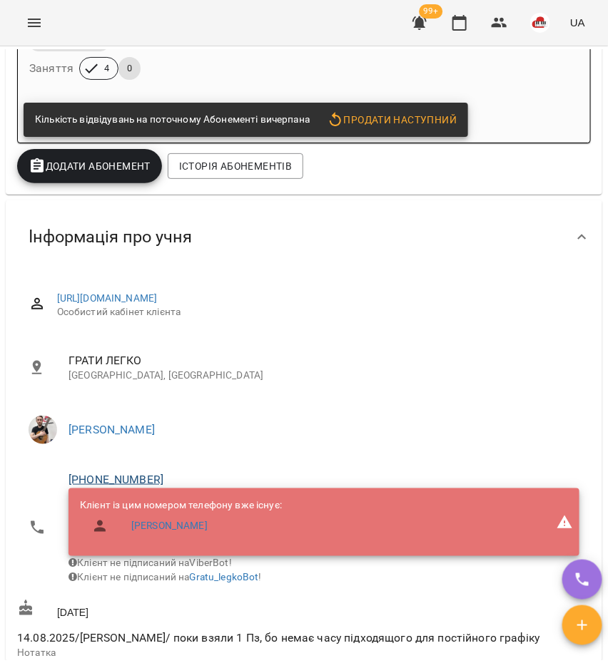
drag, startPoint x: 148, startPoint y: 467, endPoint x: 141, endPoint y: 480, distance: 14.7
click at [147, 469] on li "[PHONE_NUMBER] Клієнт із цим номером телефону вже існує: [PERSON_NAME] не підпи…" at bounding box center [304, 528] width 574 height 133
click at [141, 481] on link "[PHONE_NUMBER]" at bounding box center [115, 480] width 95 height 14
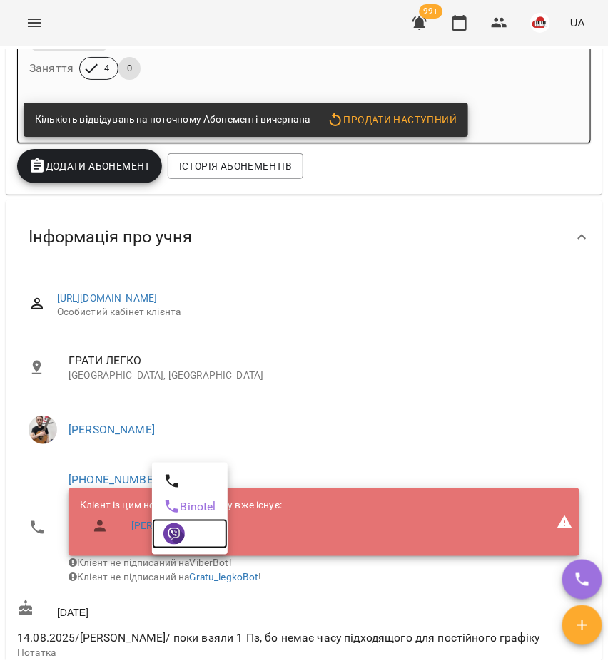
click at [181, 529] on img at bounding box center [173, 534] width 21 height 21
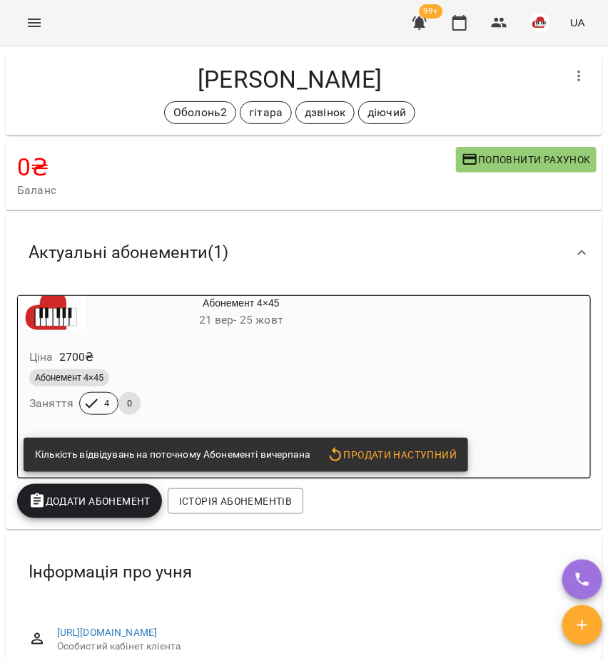
scroll to position [0, 0]
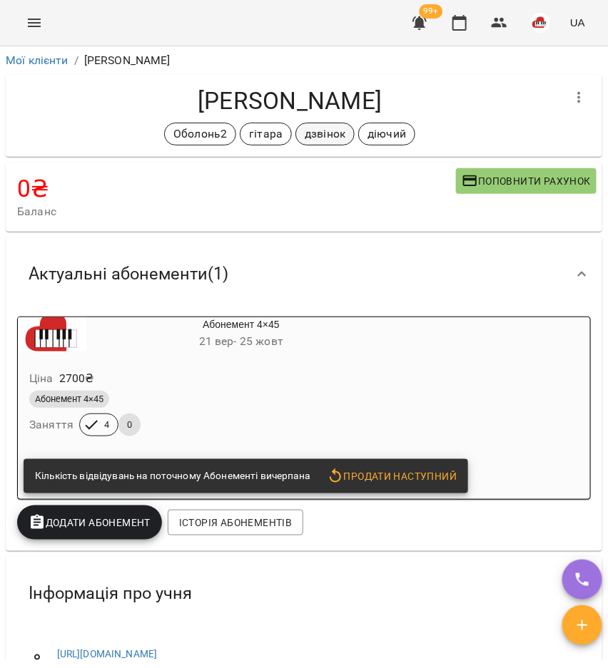
drag, startPoint x: 161, startPoint y: 372, endPoint x: 311, endPoint y: 126, distance: 287.9
click at [161, 371] on div "Ціна 2700 ₴" at bounding box center [206, 379] width 361 height 26
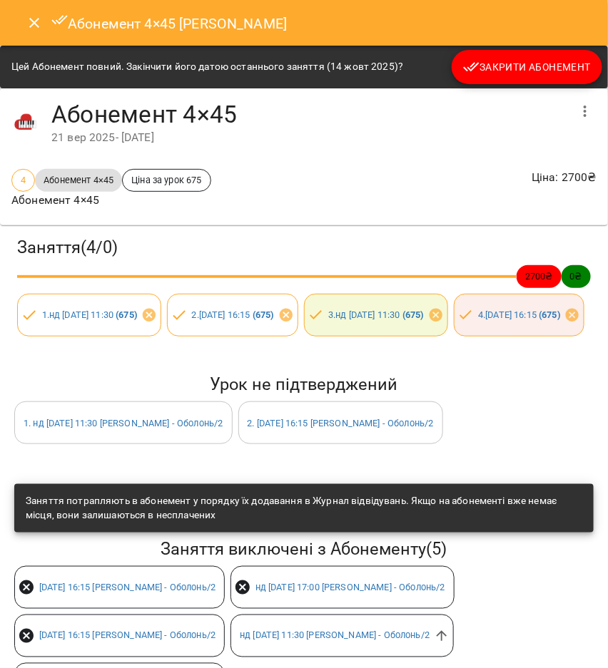
click at [550, 72] on span "Закрити Абонемент" at bounding box center [527, 67] width 128 height 17
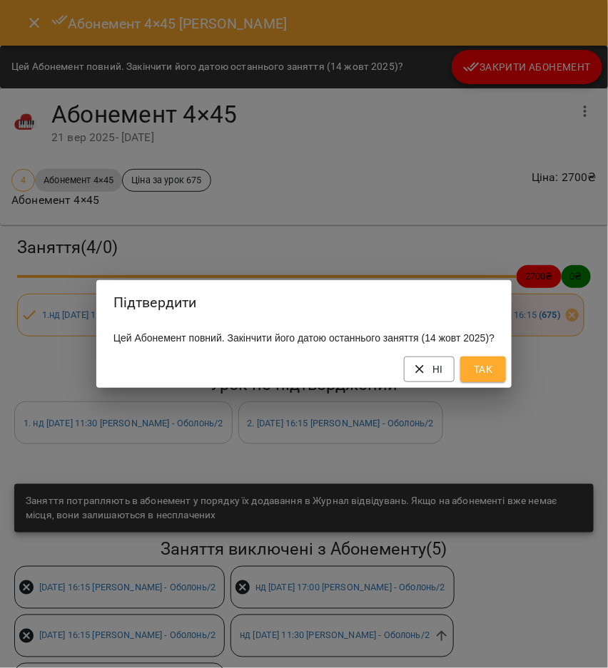
click at [494, 377] on span "Так" at bounding box center [483, 369] width 23 height 17
